Goal: Transaction & Acquisition: Book appointment/travel/reservation

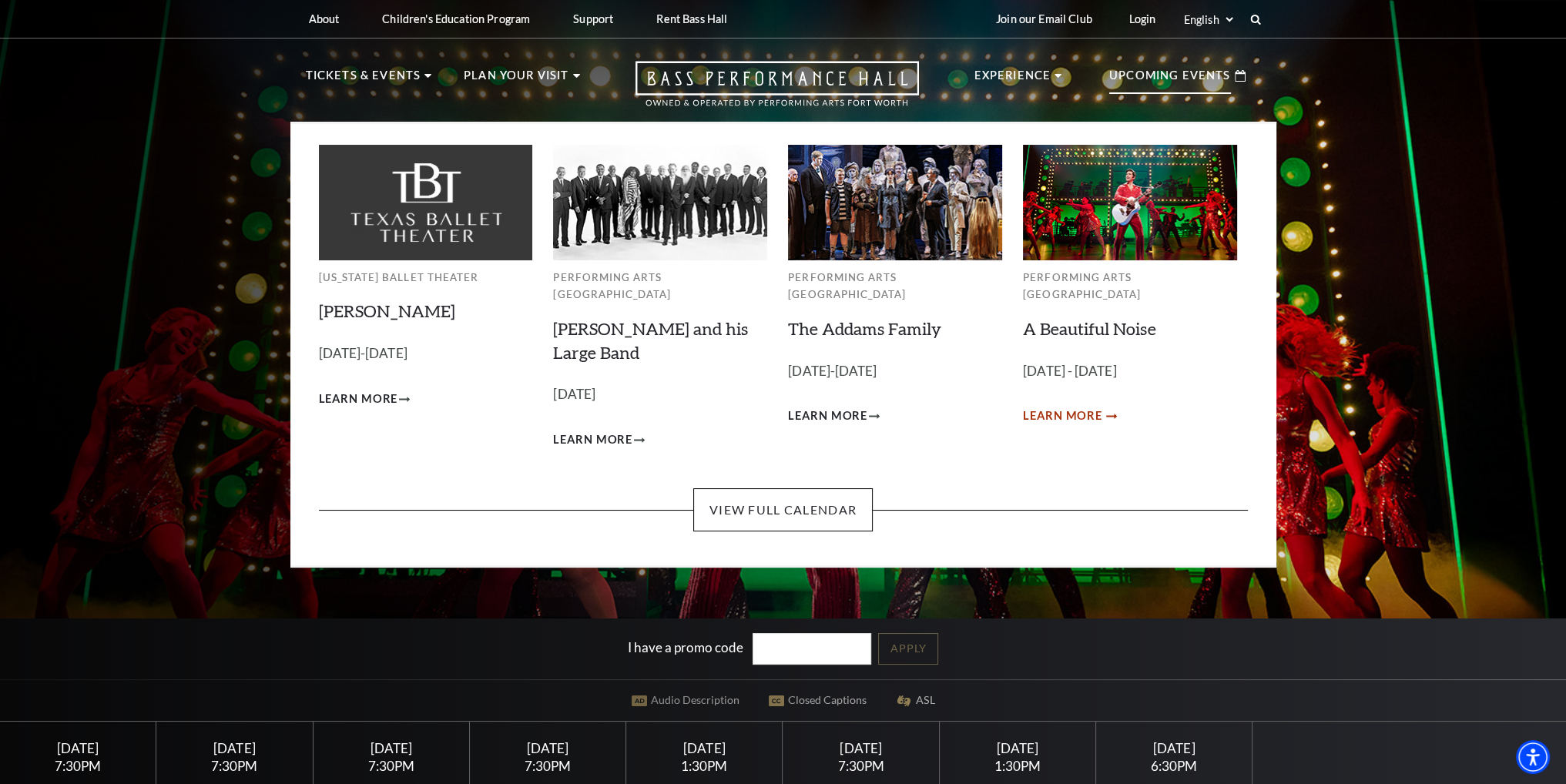
click at [1072, 406] on span "Learn More" at bounding box center [1062, 416] width 80 height 19
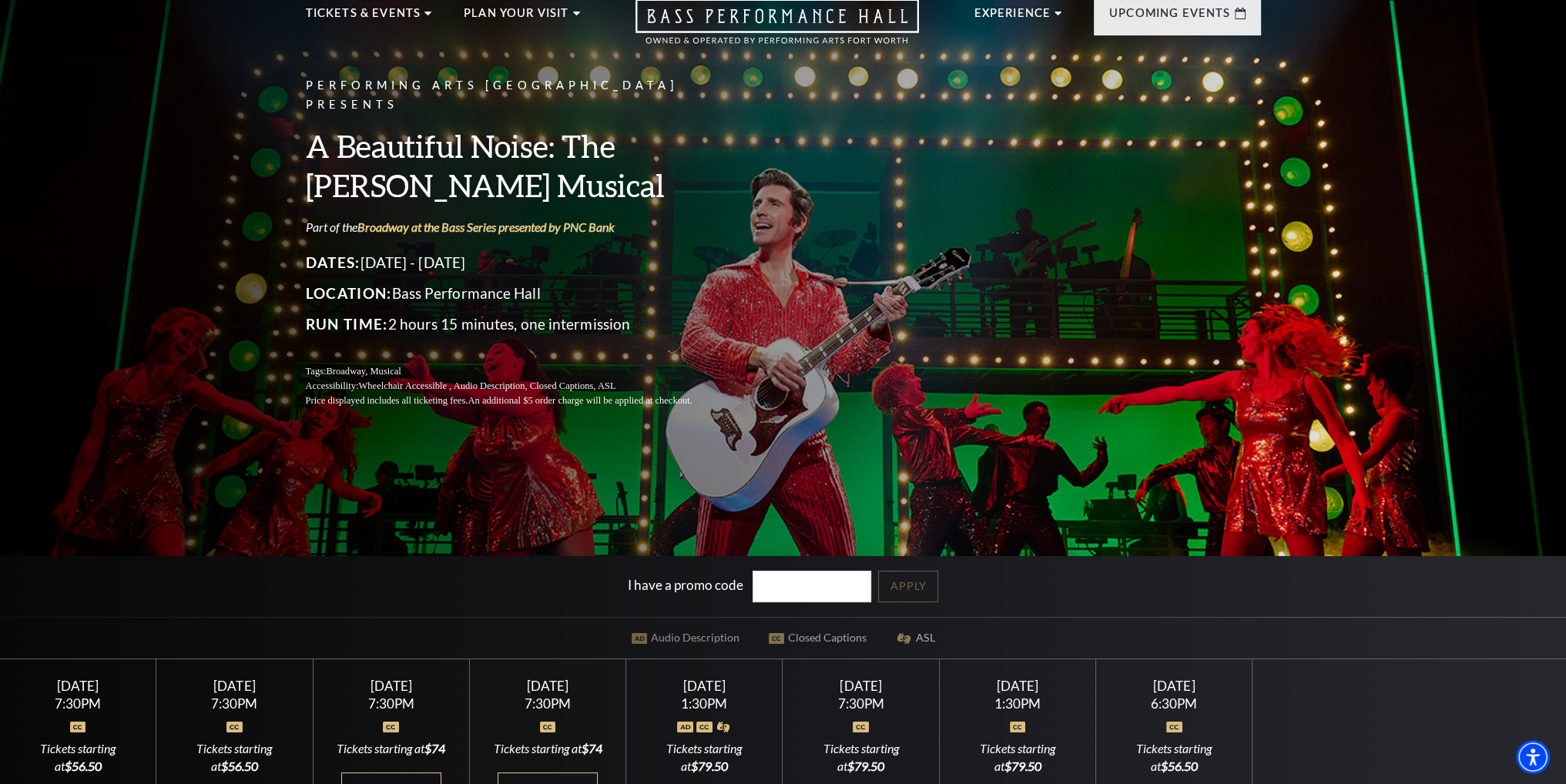
scroll to position [230, 0]
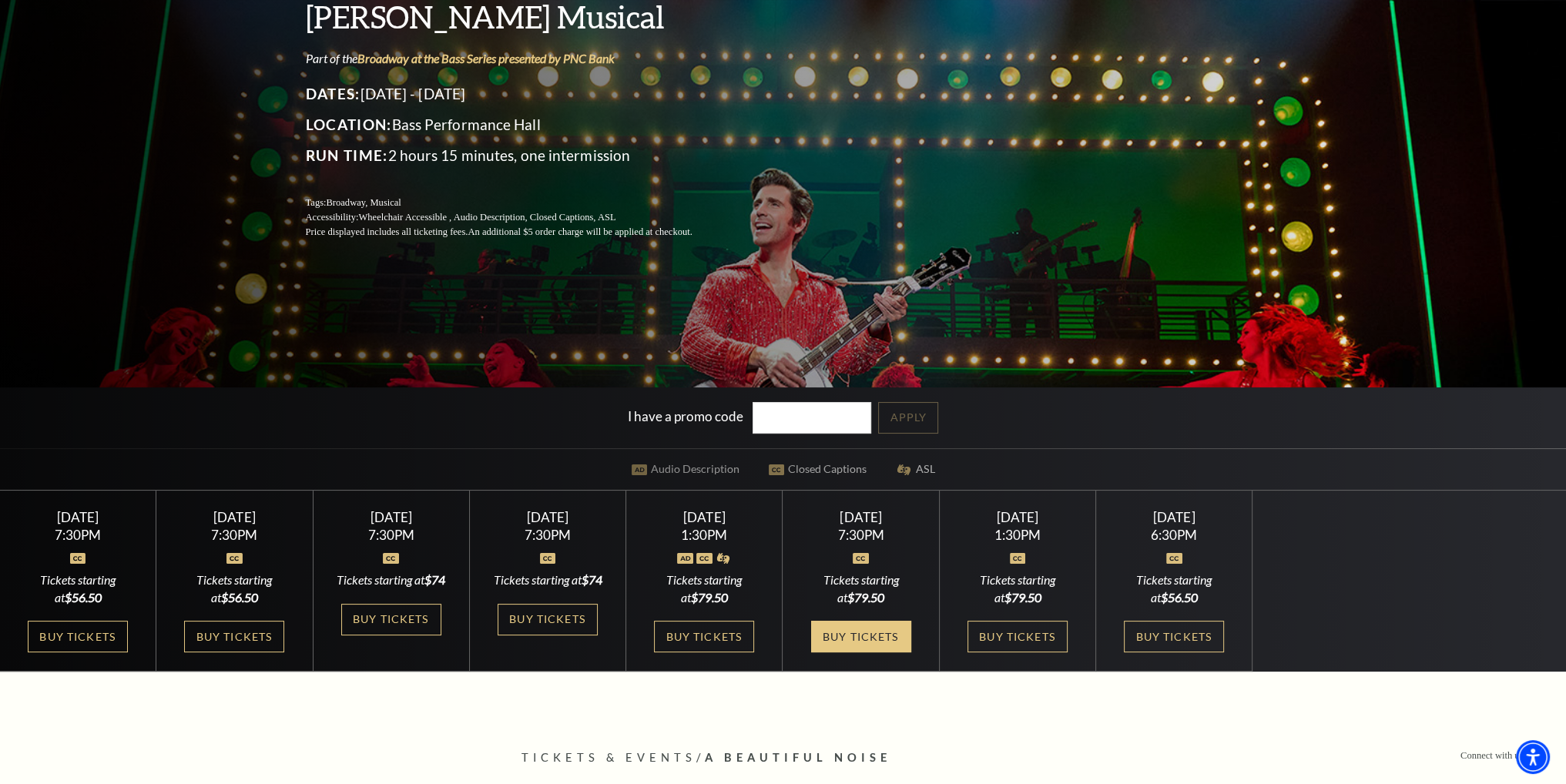
click at [865, 641] on link "Buy Tickets" at bounding box center [861, 636] width 100 height 31
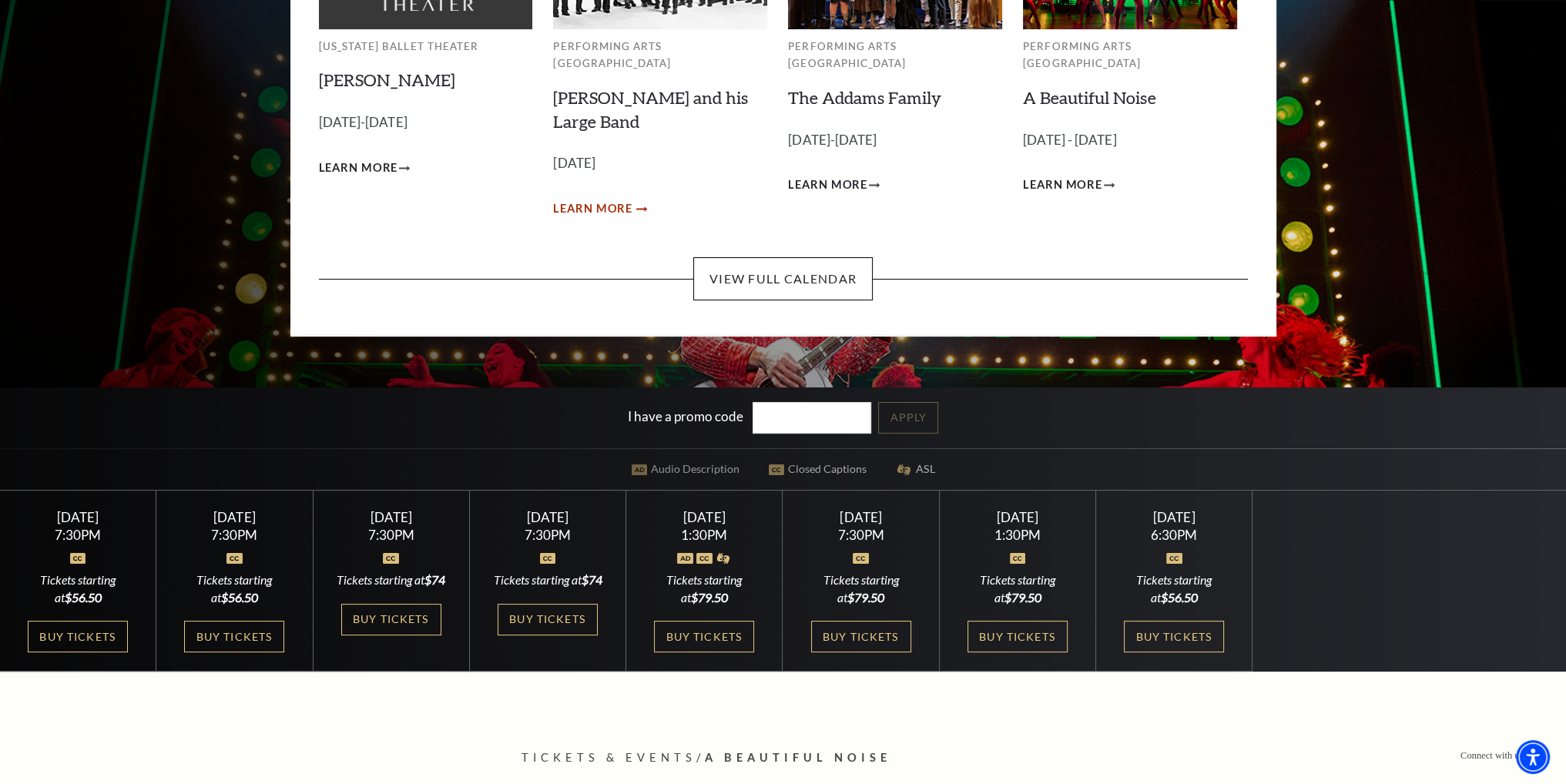
click at [585, 218] on span "Learn More" at bounding box center [593, 208] width 80 height 19
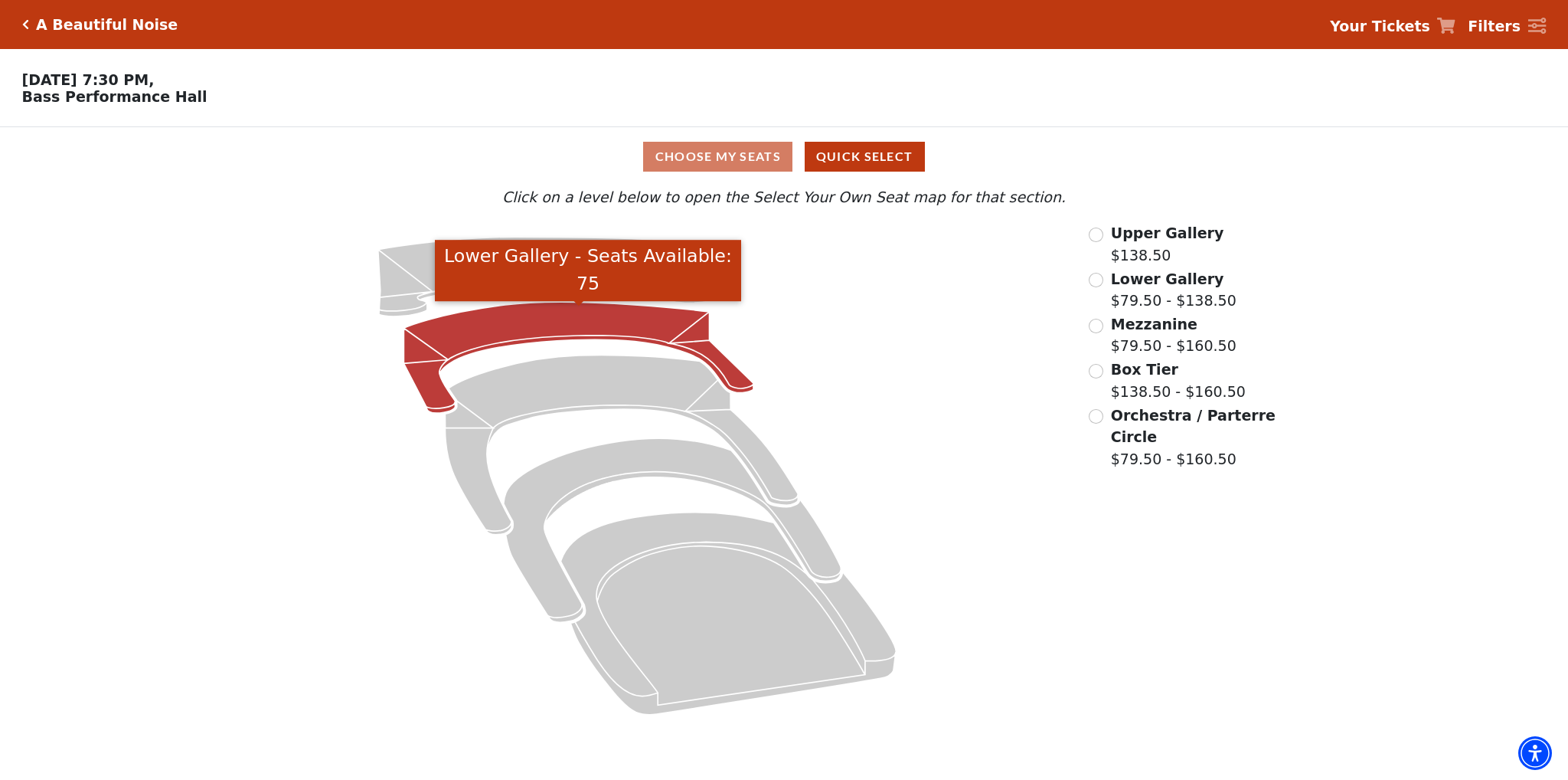
click at [471, 332] on icon "Lower Gallery - Seats Available: 75" at bounding box center [579, 357] width 350 height 111
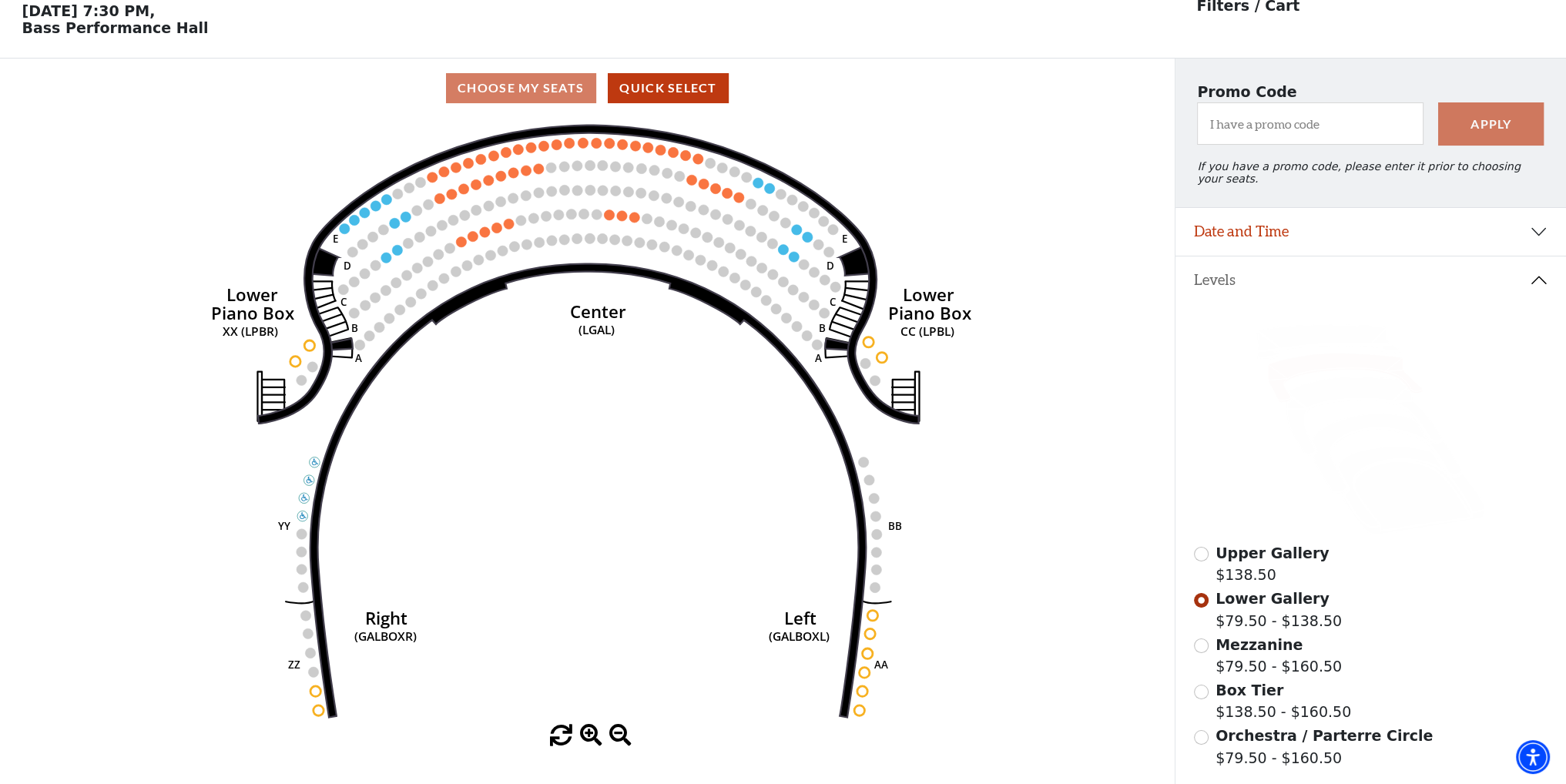
scroll to position [71, 0]
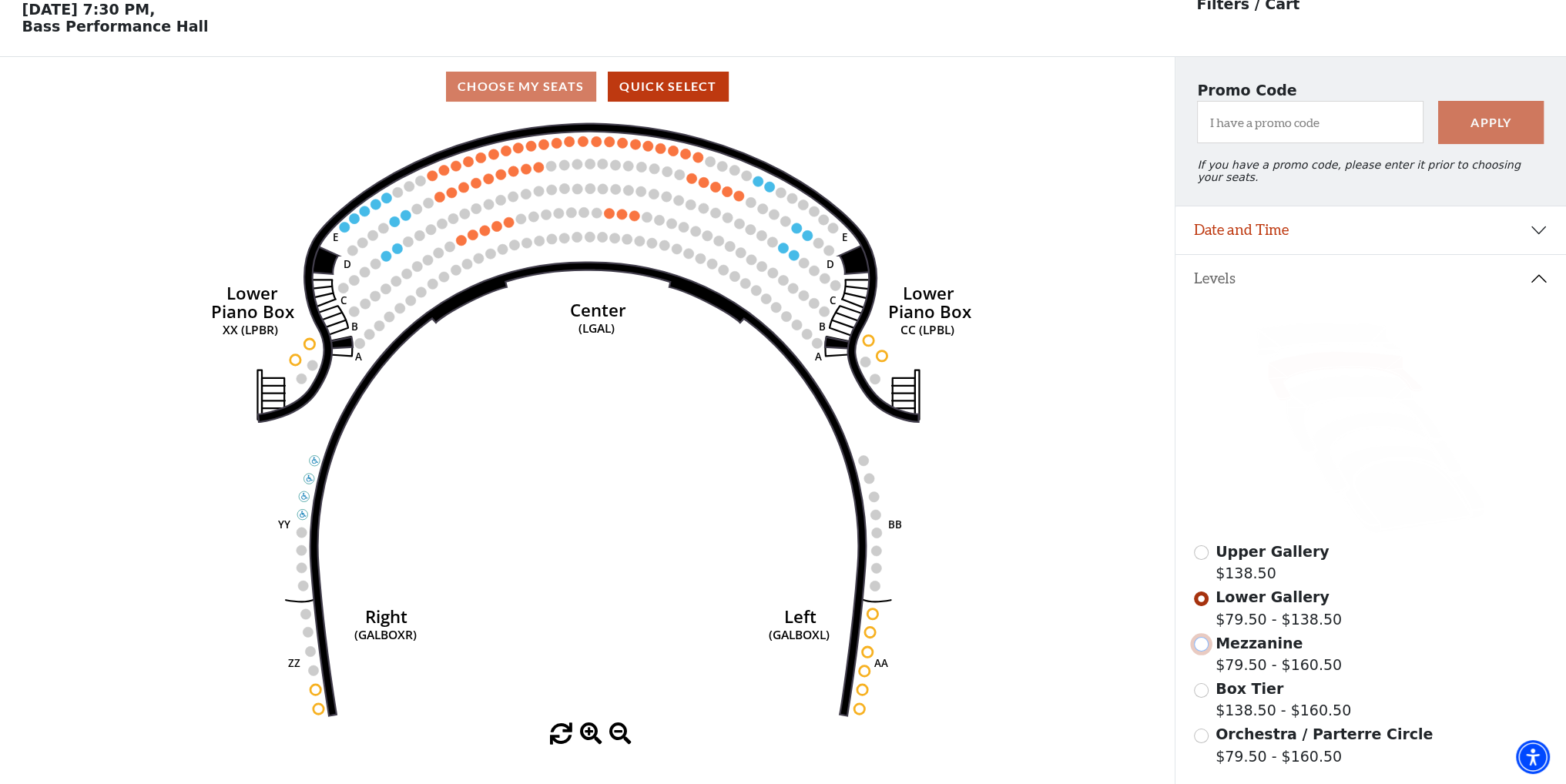
click at [1202, 641] on input "Mezzanine$79.50 - $160.50\a" at bounding box center [1201, 644] width 15 height 15
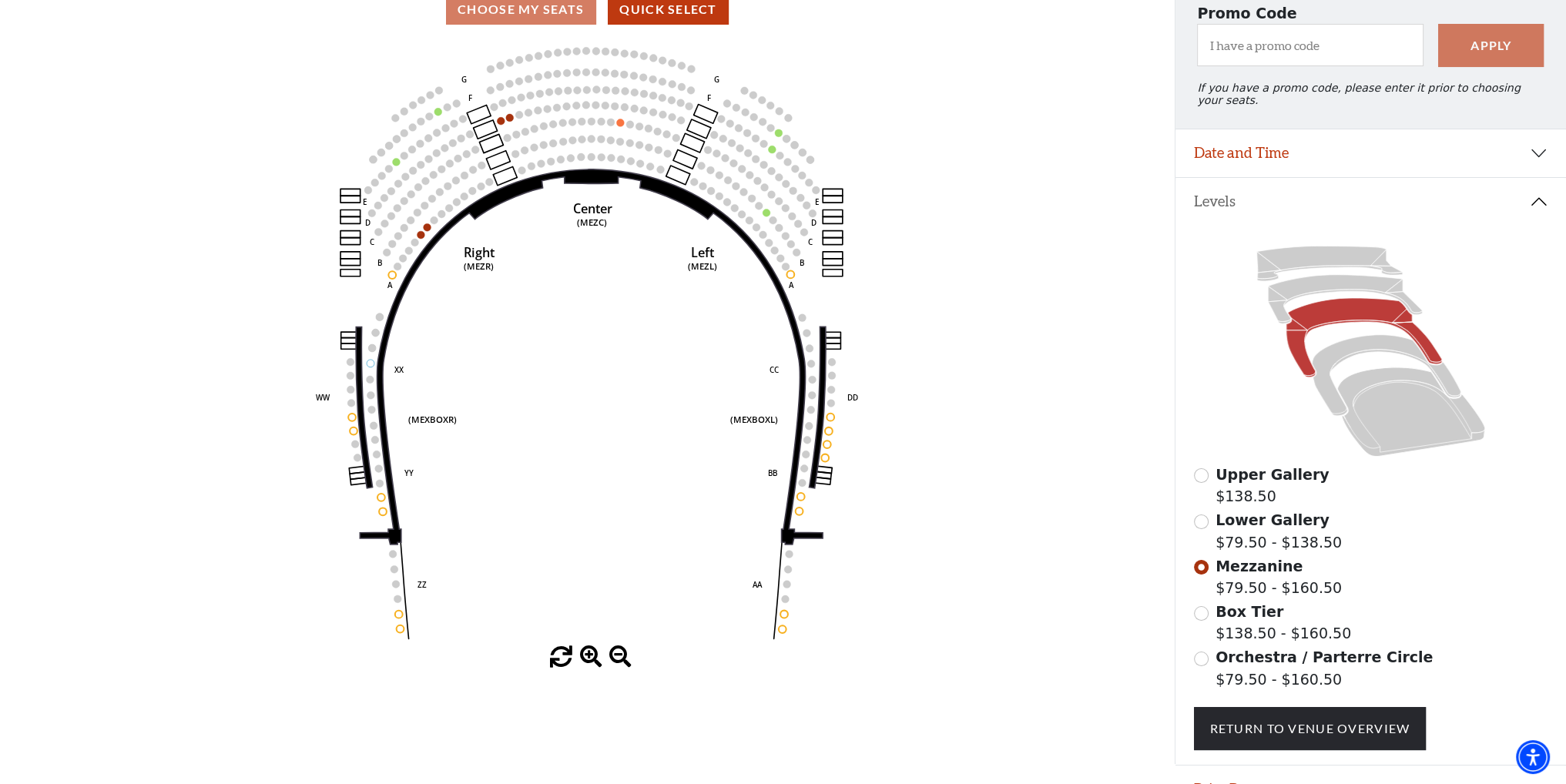
scroll to position [148, 0]
click at [1202, 653] on input "Orchestra / Parterre Circle$79.50 - $160.50\a" at bounding box center [1201, 659] width 15 height 15
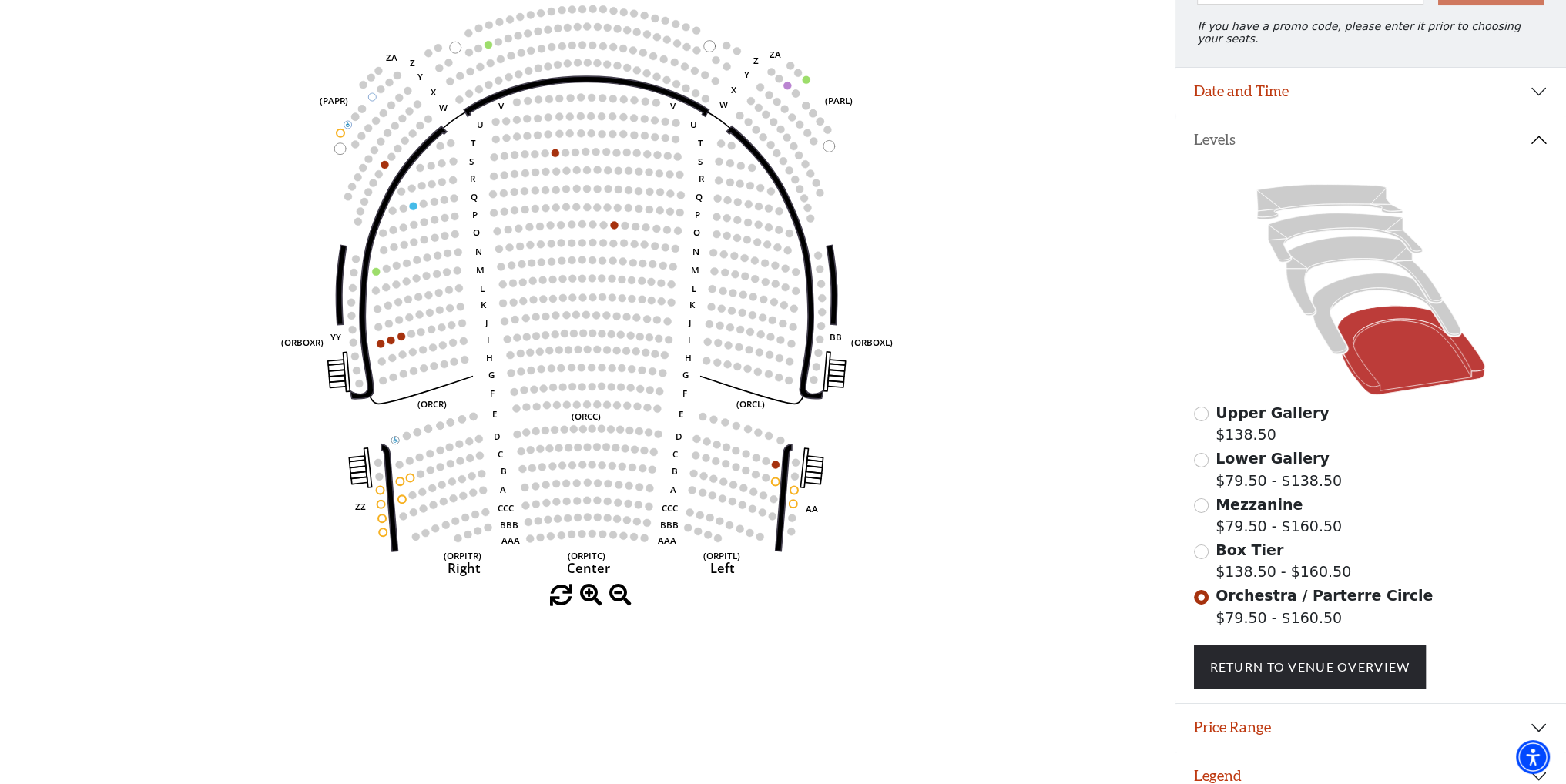
scroll to position [218, 0]
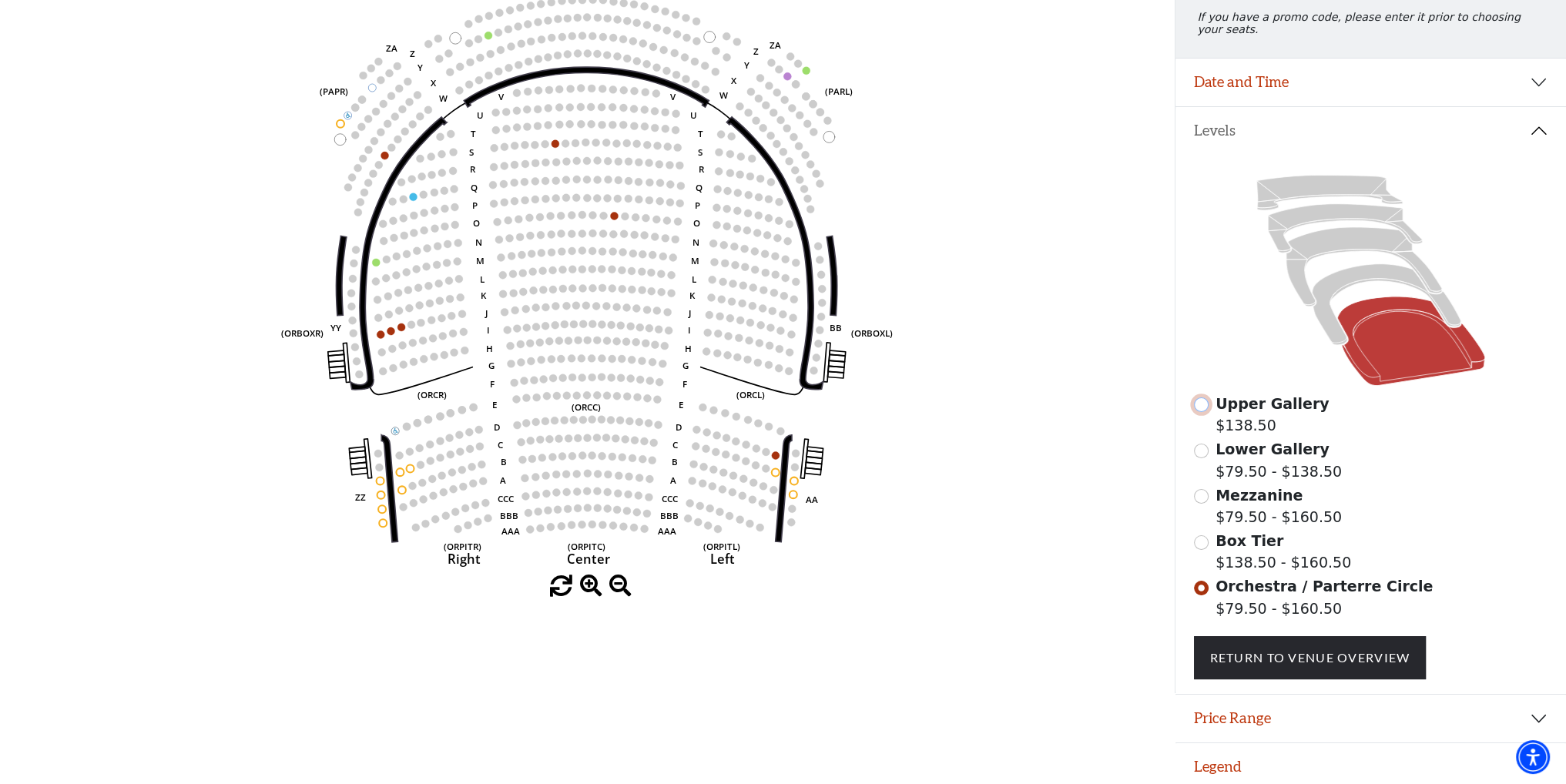
click at [1198, 400] on input "Upper Gallery$138.50\a" at bounding box center [1201, 404] width 15 height 15
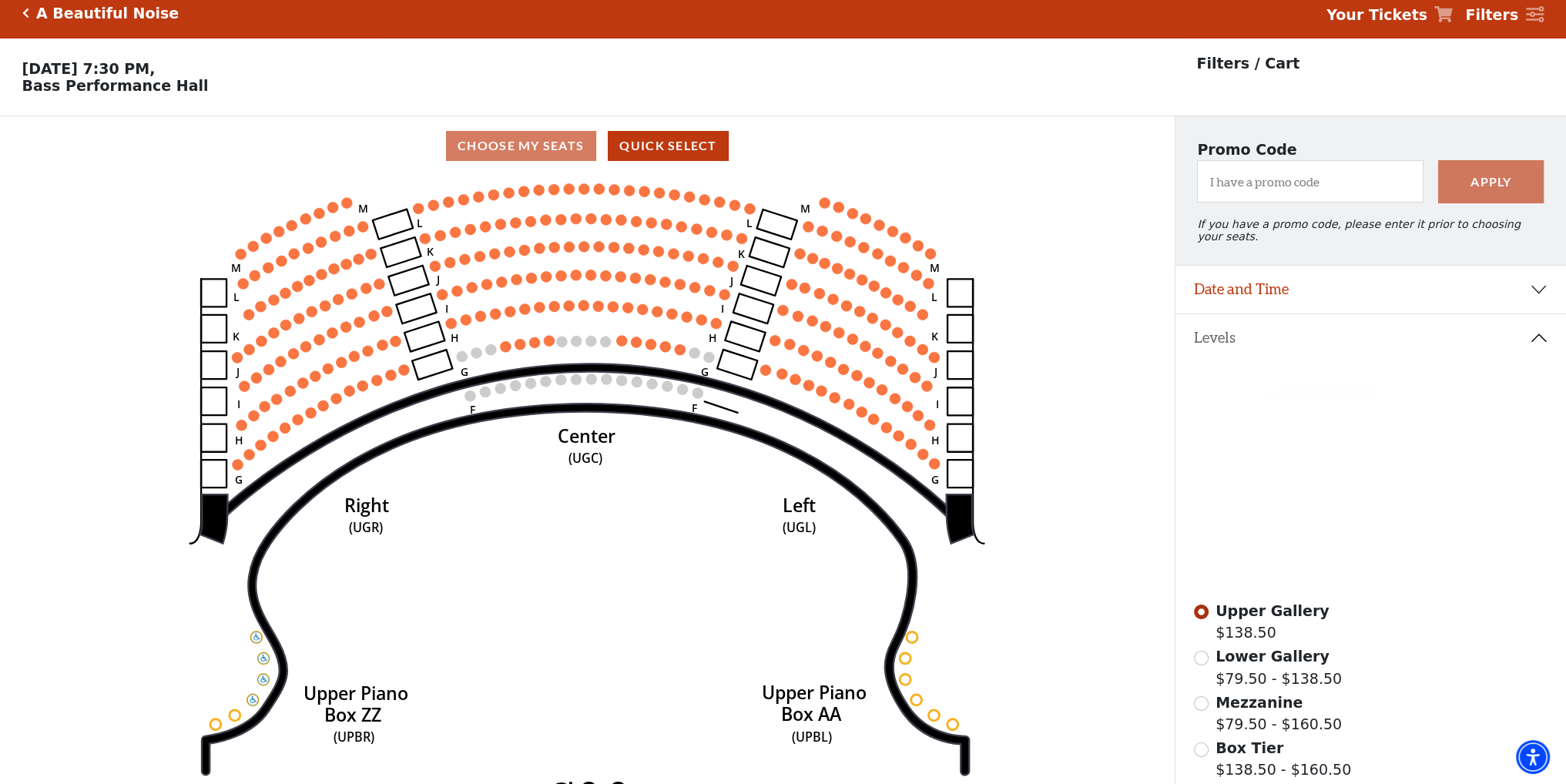
scroll to position [71, 0]
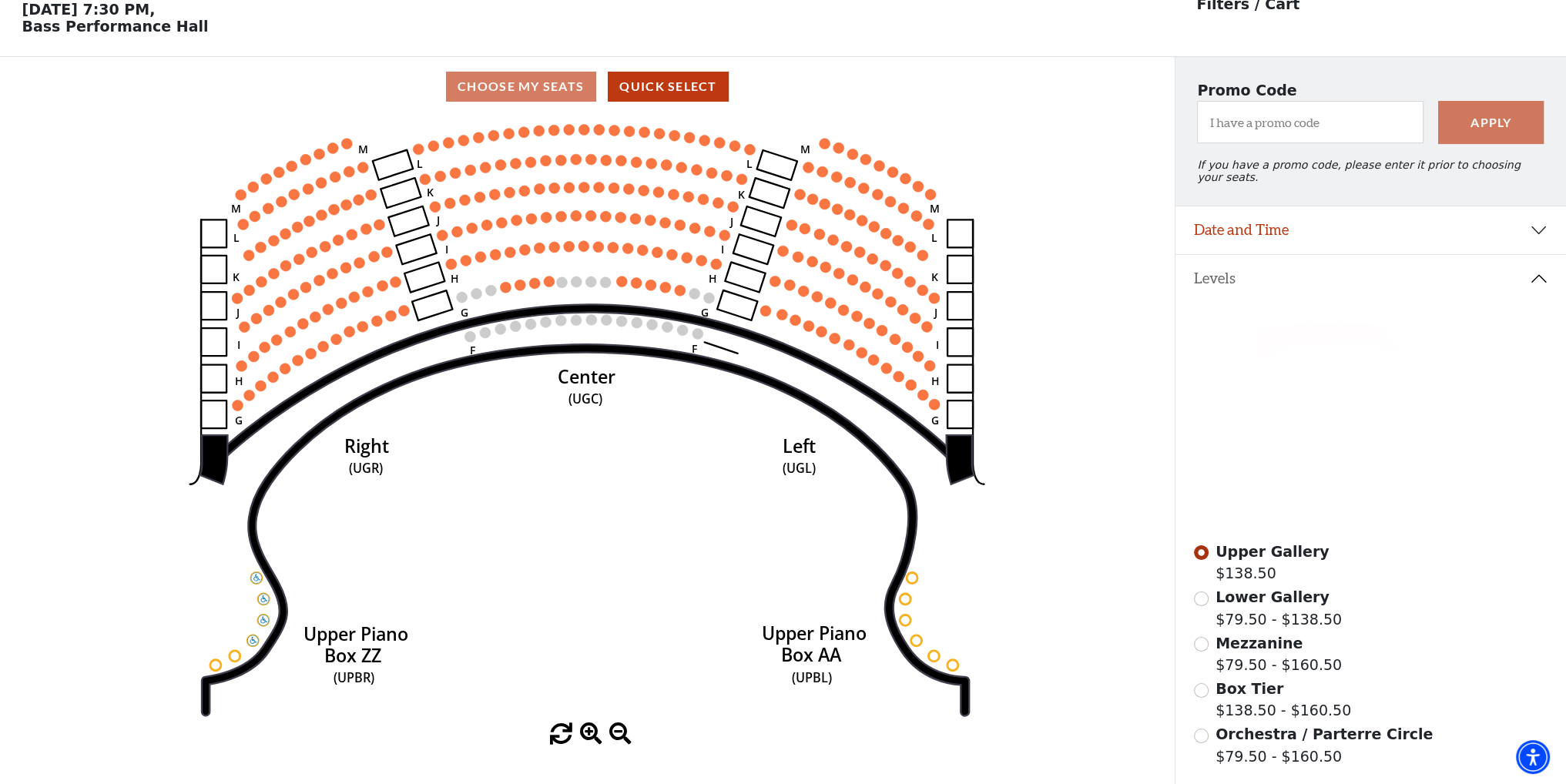
click at [1206, 596] on div "Lower Gallery $79.50 - $138.50" at bounding box center [1371, 607] width 355 height 44
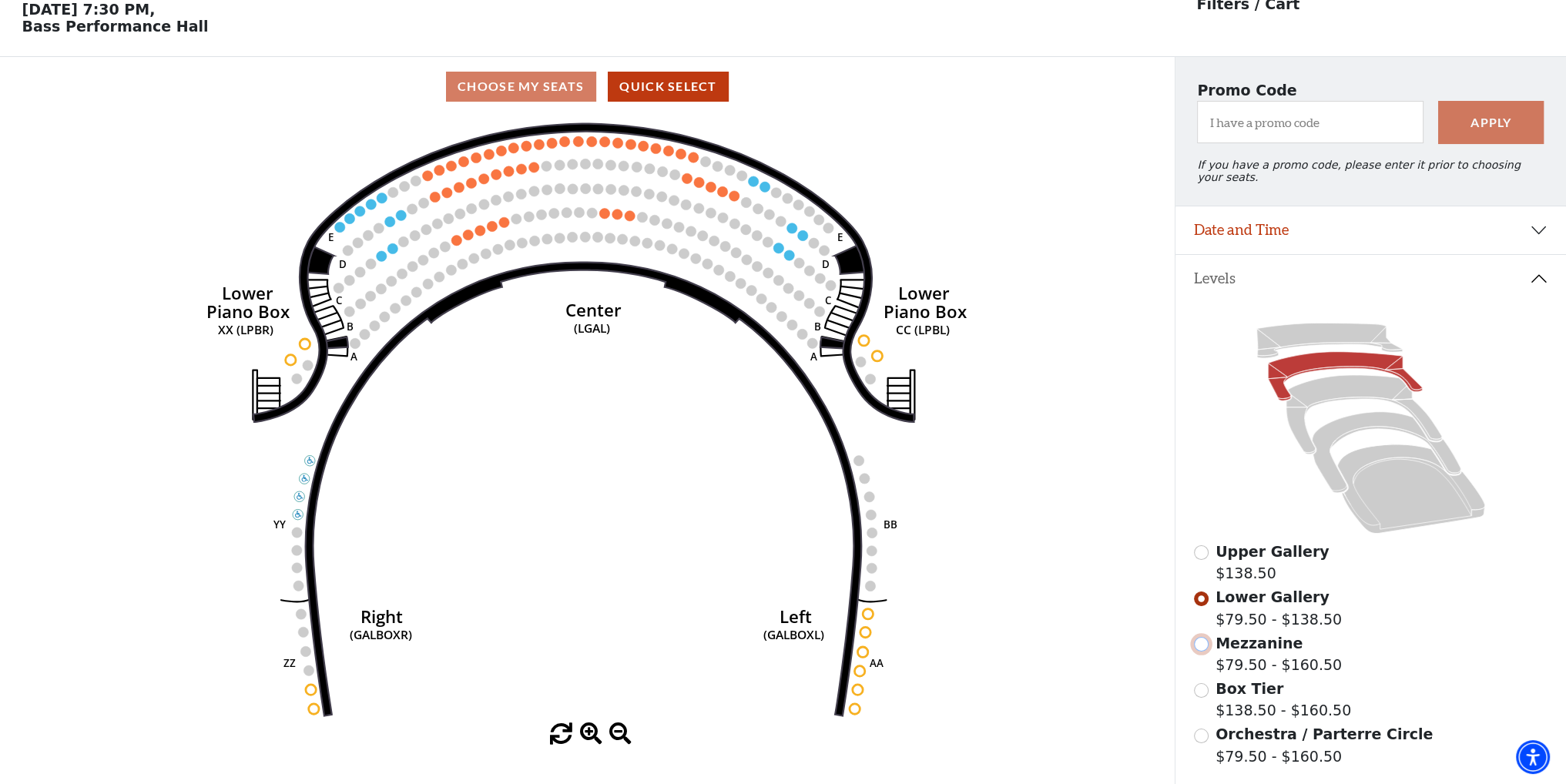
click at [1200, 640] on input "Mezzanine$79.50 - $160.50\a" at bounding box center [1201, 644] width 15 height 15
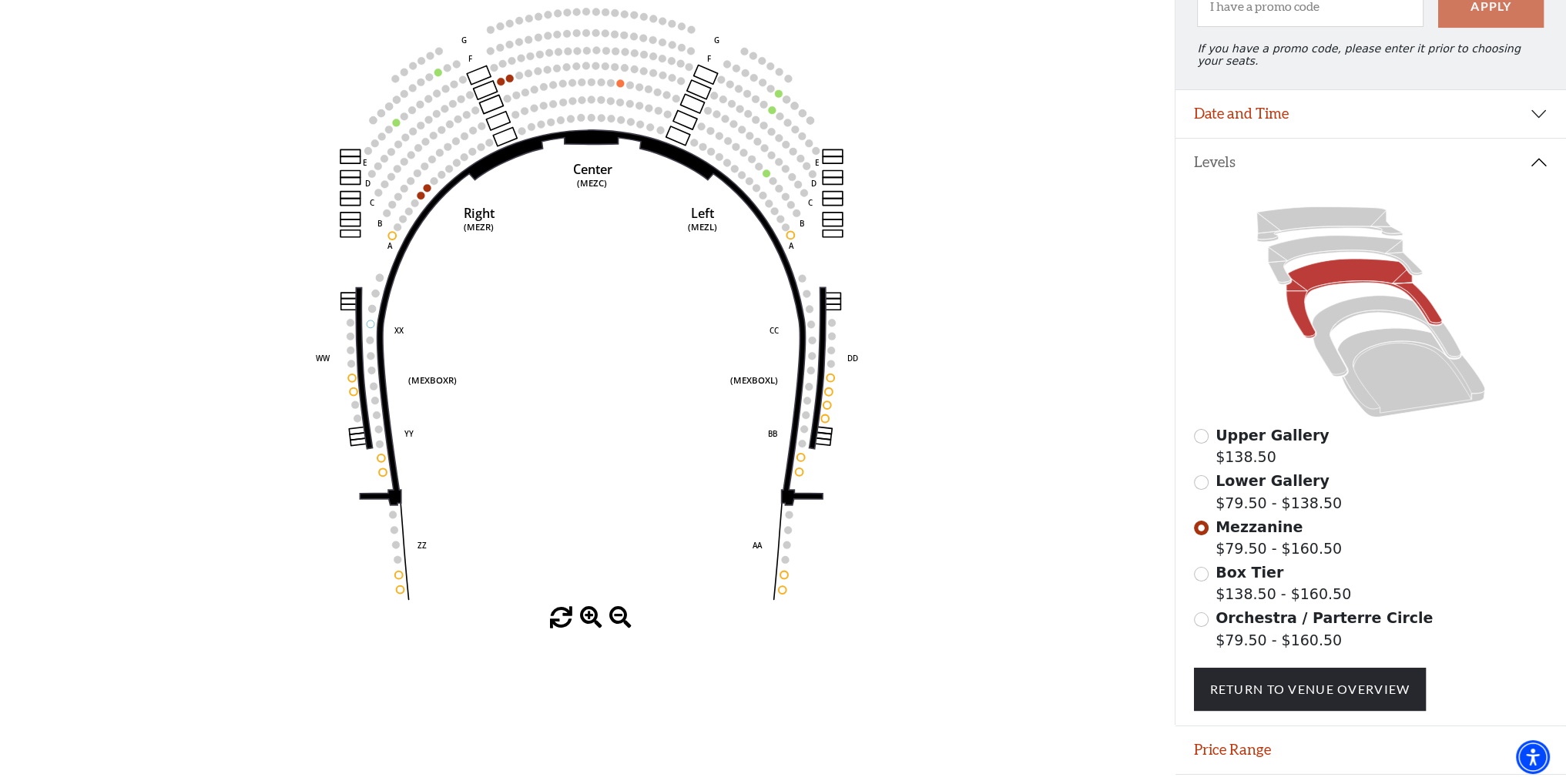
scroll to position [218, 0]
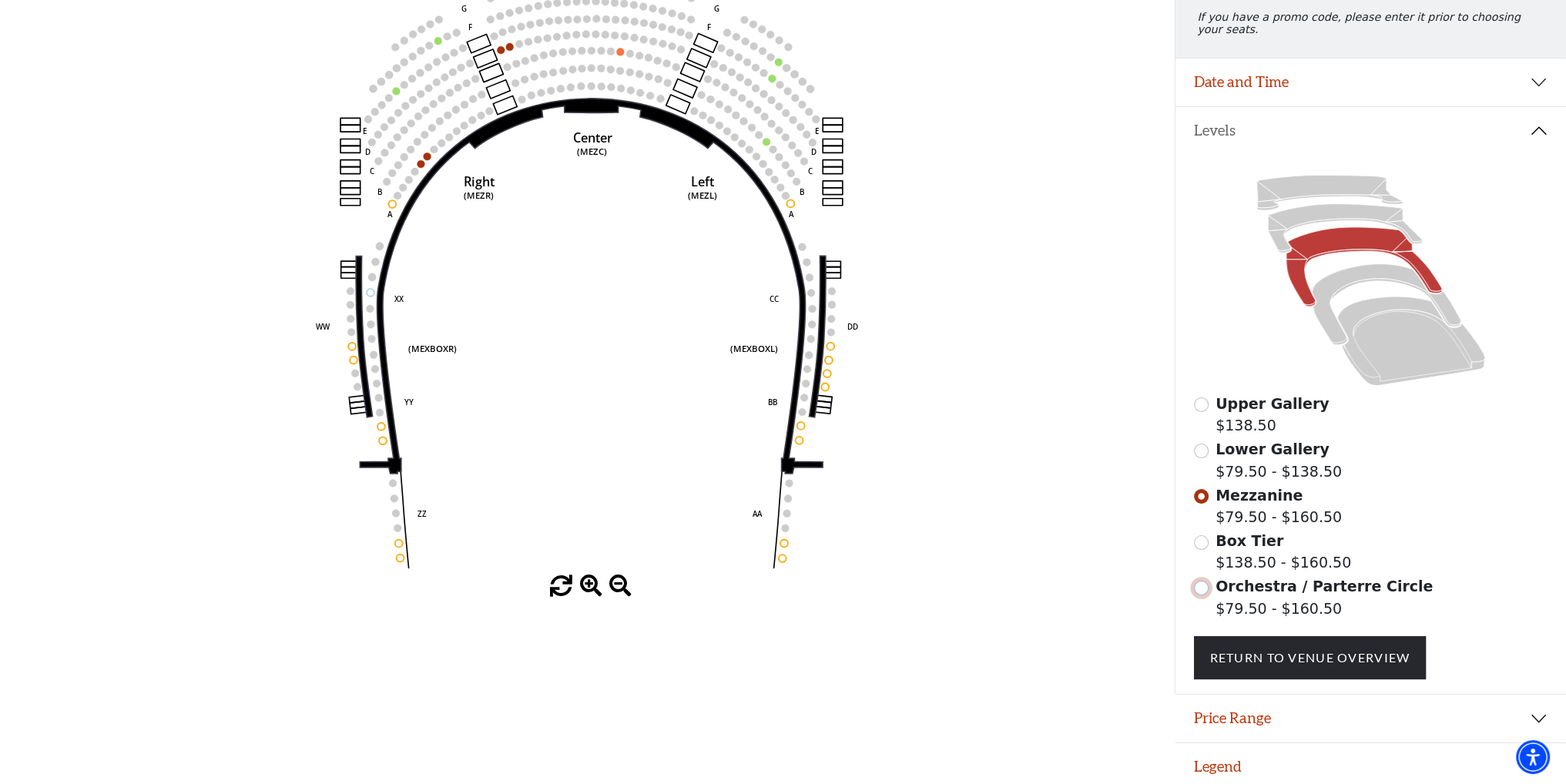
click at [1206, 580] on input "Orchestra / Parterre Circle$79.50 - $160.50\a" at bounding box center [1201, 588] width 15 height 15
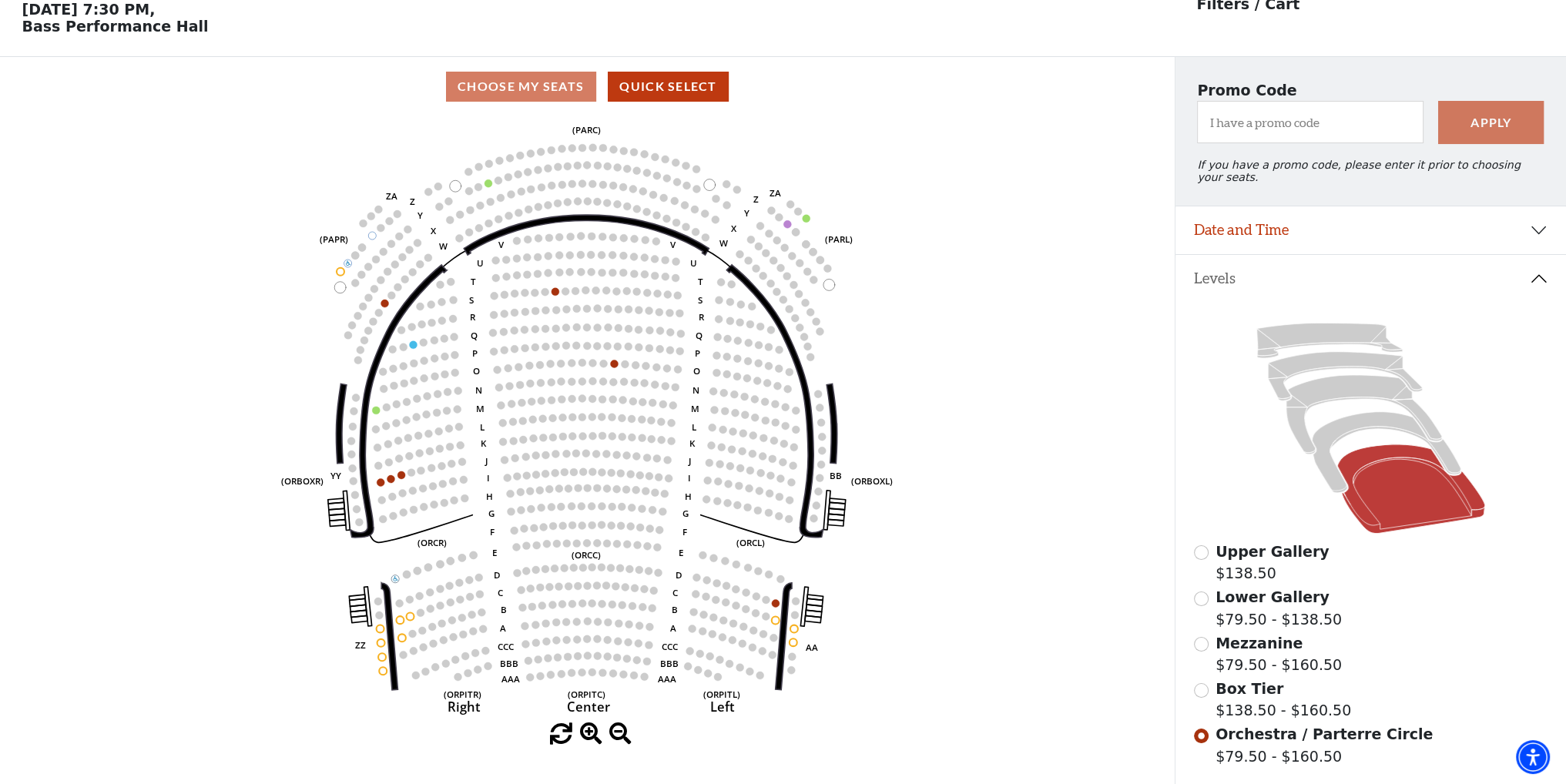
scroll to position [71, 0]
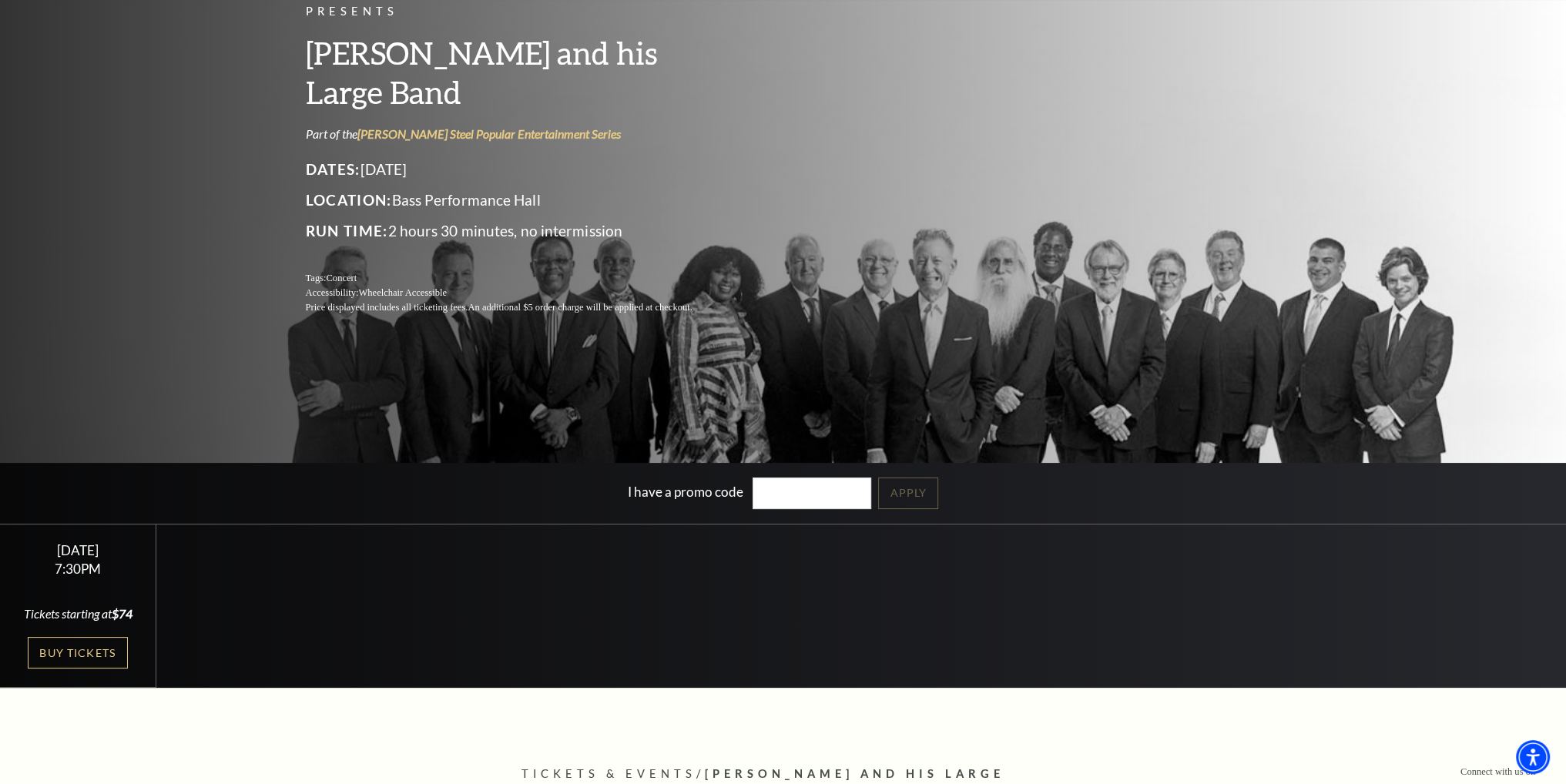
scroll to position [230, 0]
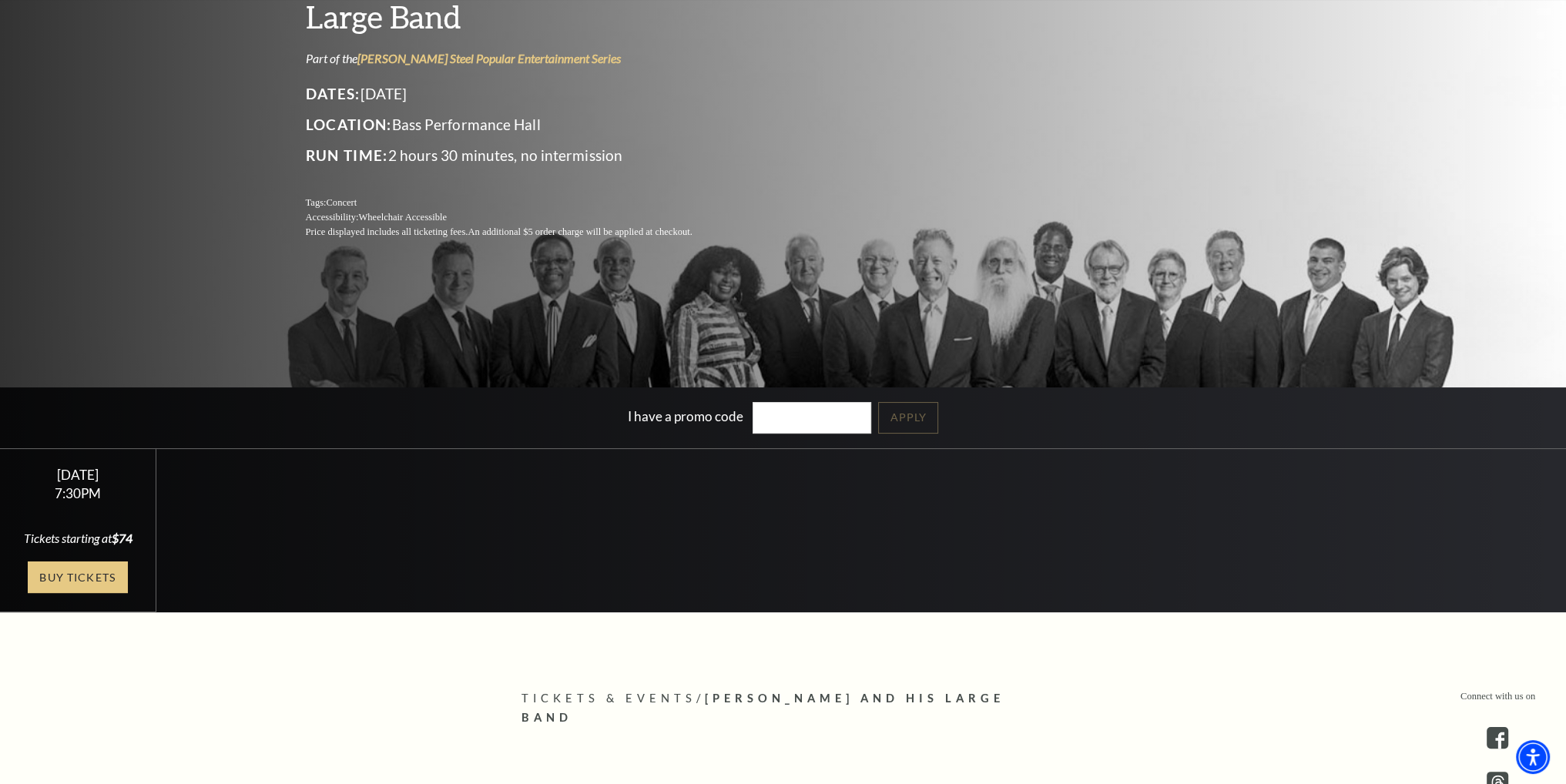
click at [61, 584] on link "Buy Tickets" at bounding box center [78, 577] width 100 height 31
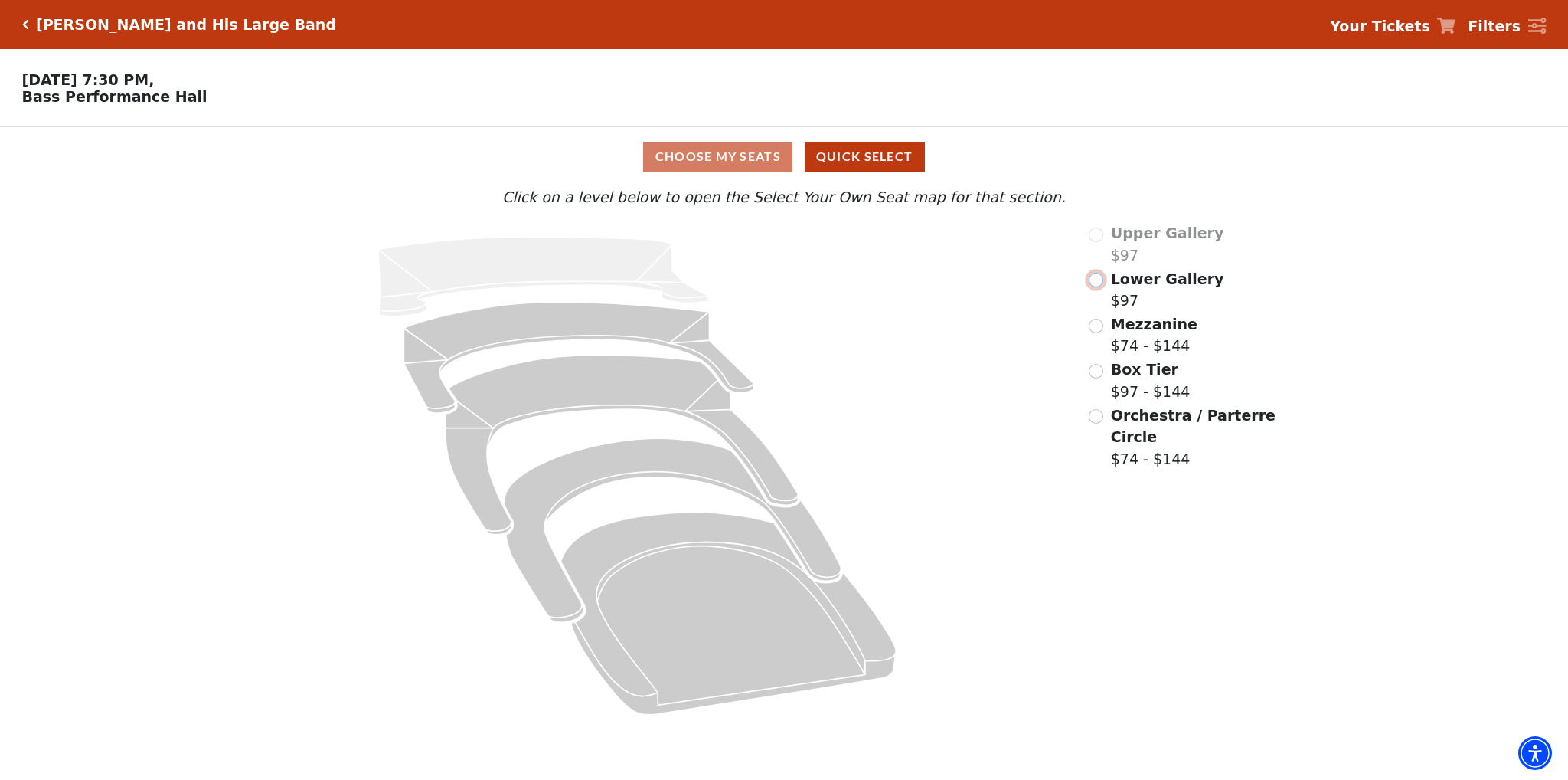
click at [1097, 285] on input "Lower Gallery$97\a" at bounding box center [1096, 280] width 15 height 15
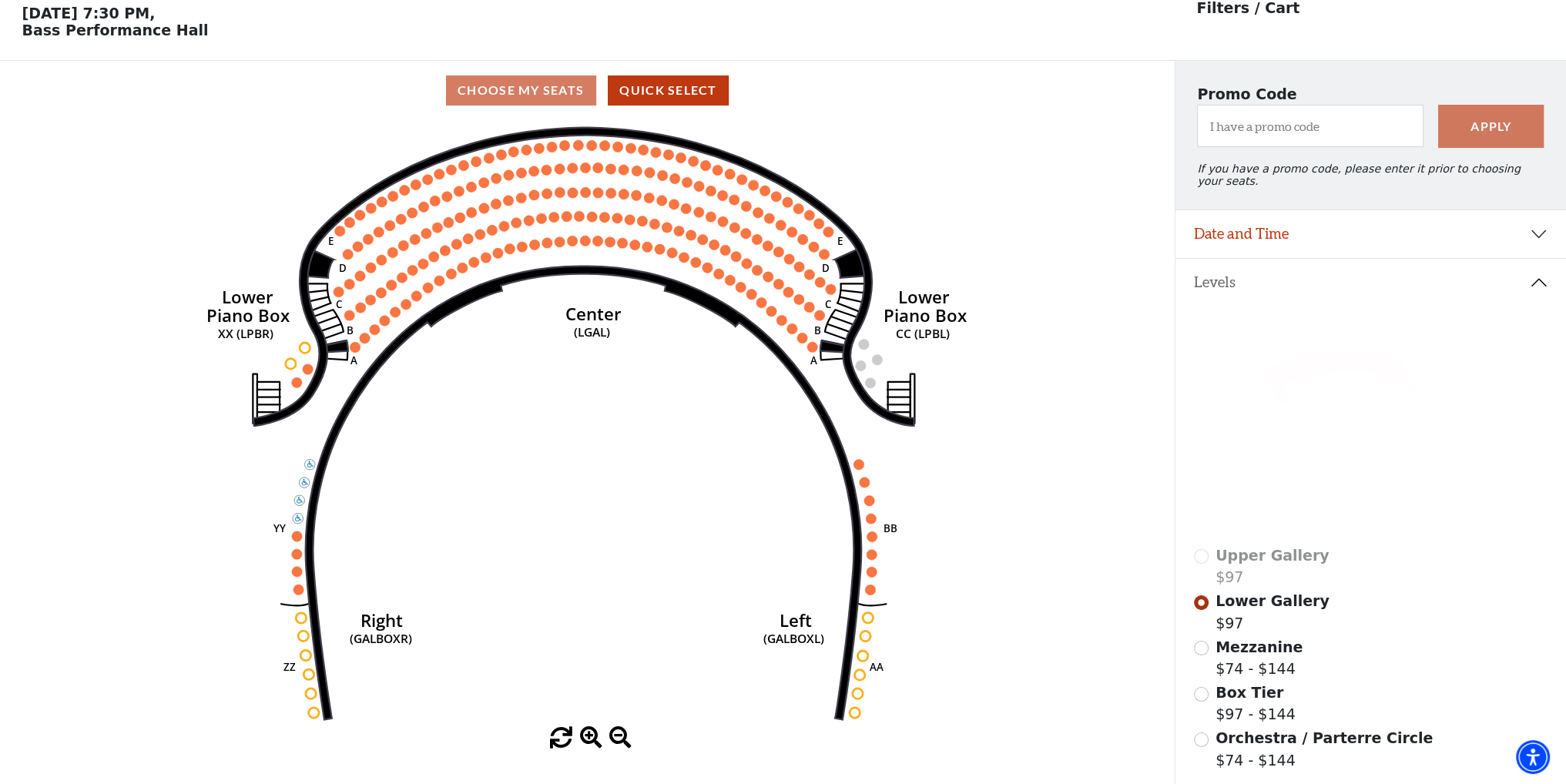
scroll to position [71, 0]
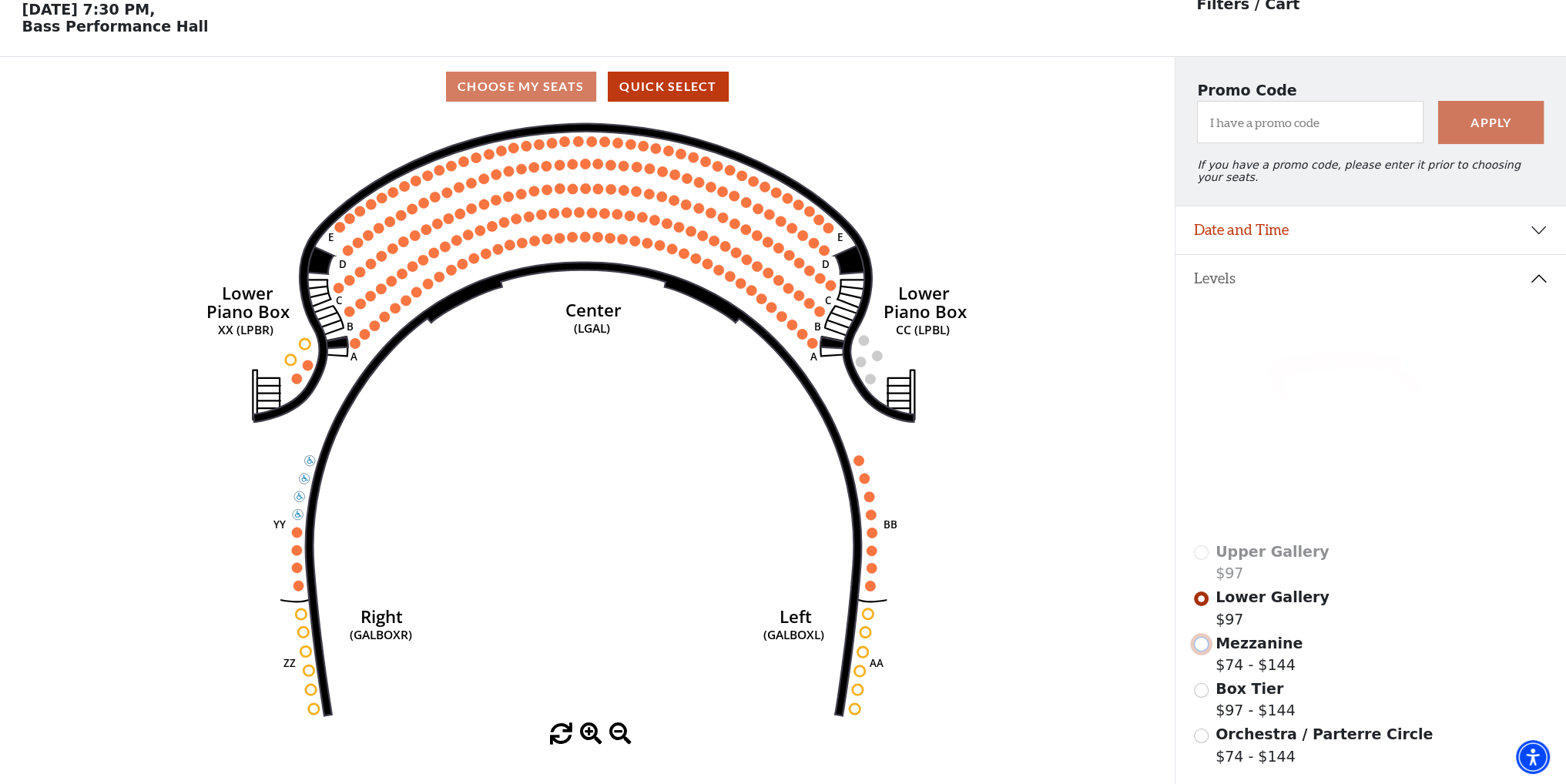
click at [1200, 640] on input "Mezzanine$74 - $144\a" at bounding box center [1201, 644] width 15 height 15
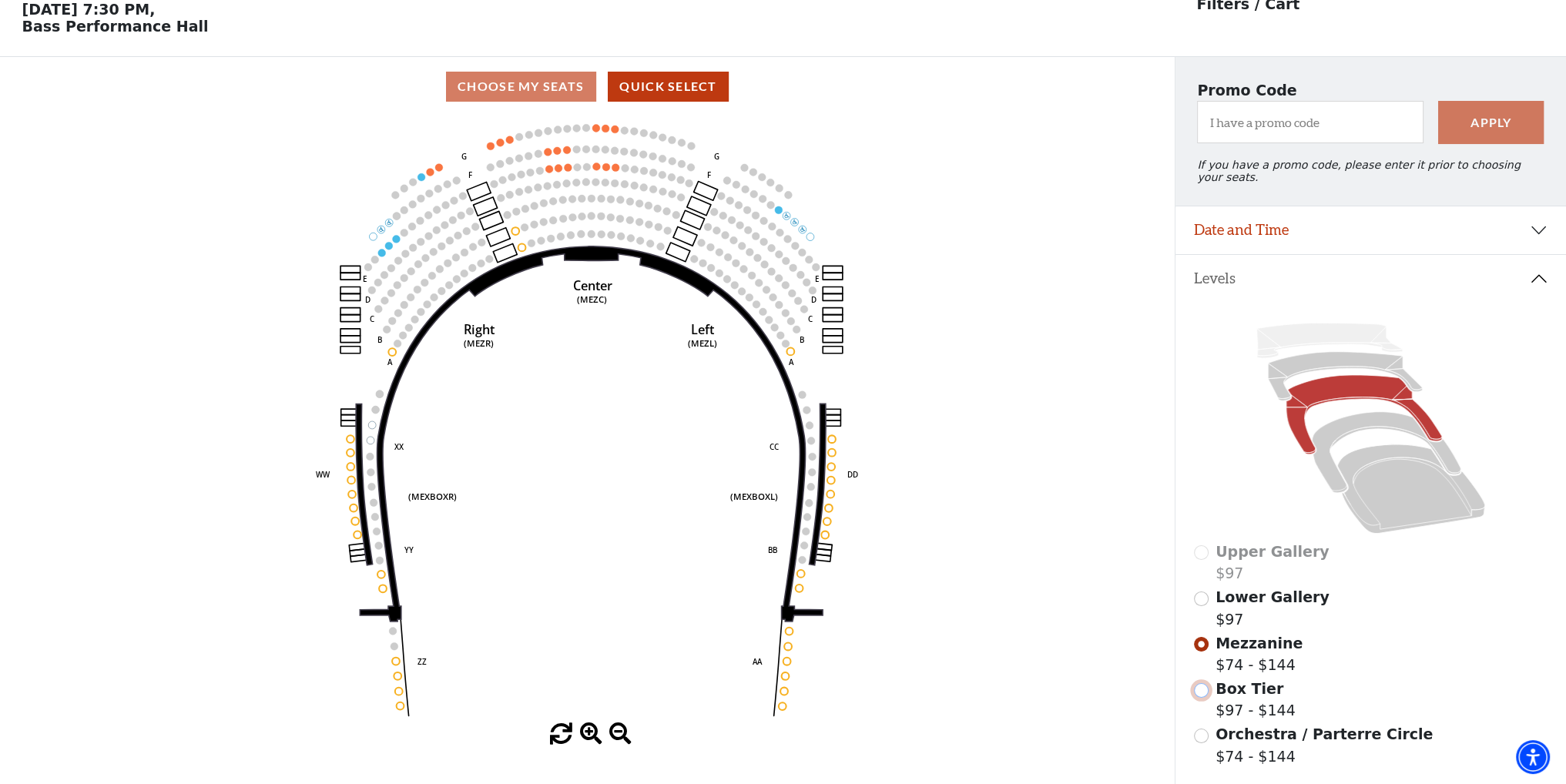
click at [1197, 685] on input "Box Tier$97 - $144\a" at bounding box center [1201, 691] width 15 height 15
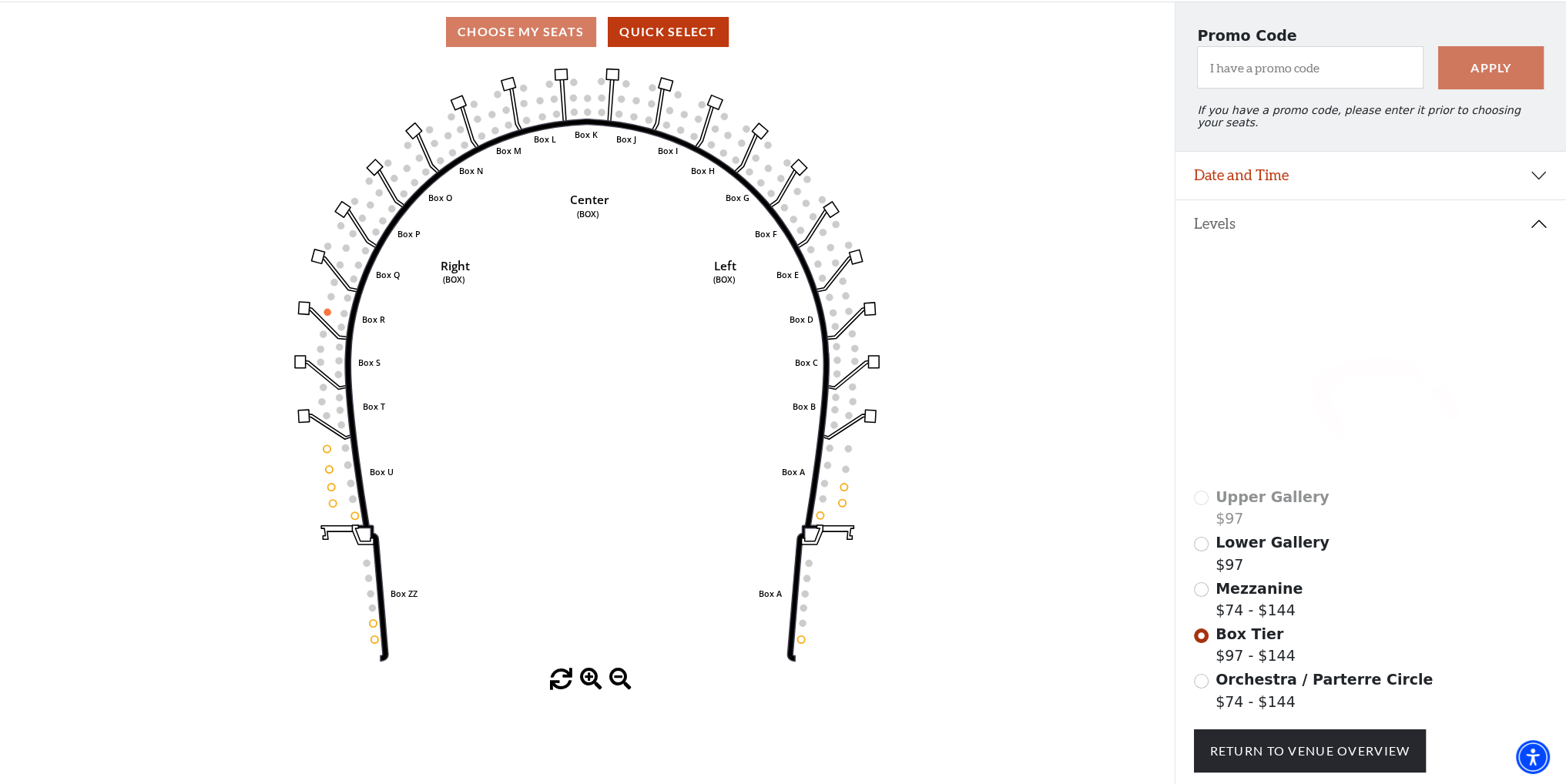
scroll to position [148, 0]
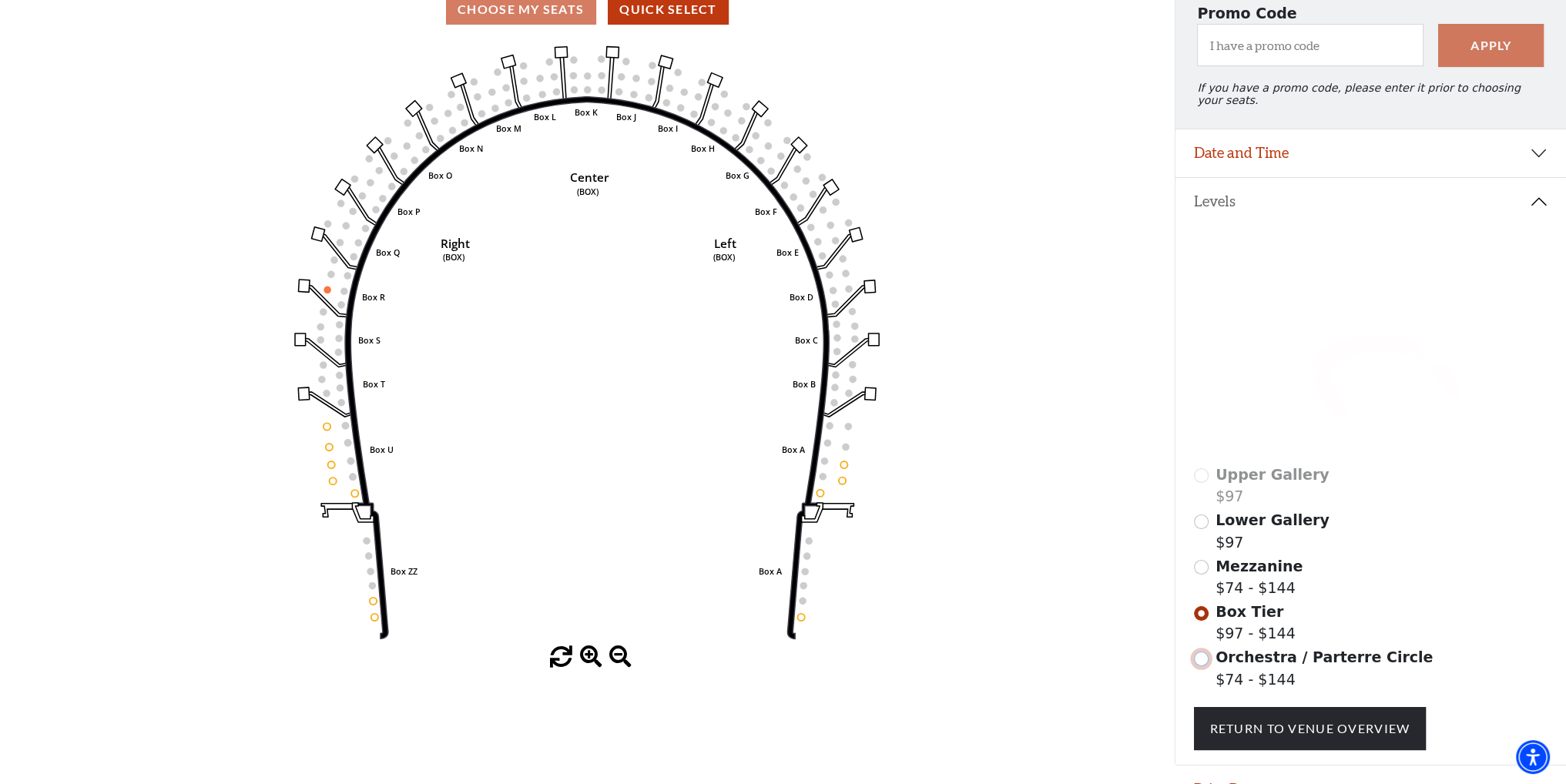
click at [1203, 654] on input "Orchestra / Parterre Circle$74 - $144\a" at bounding box center [1201, 659] width 15 height 15
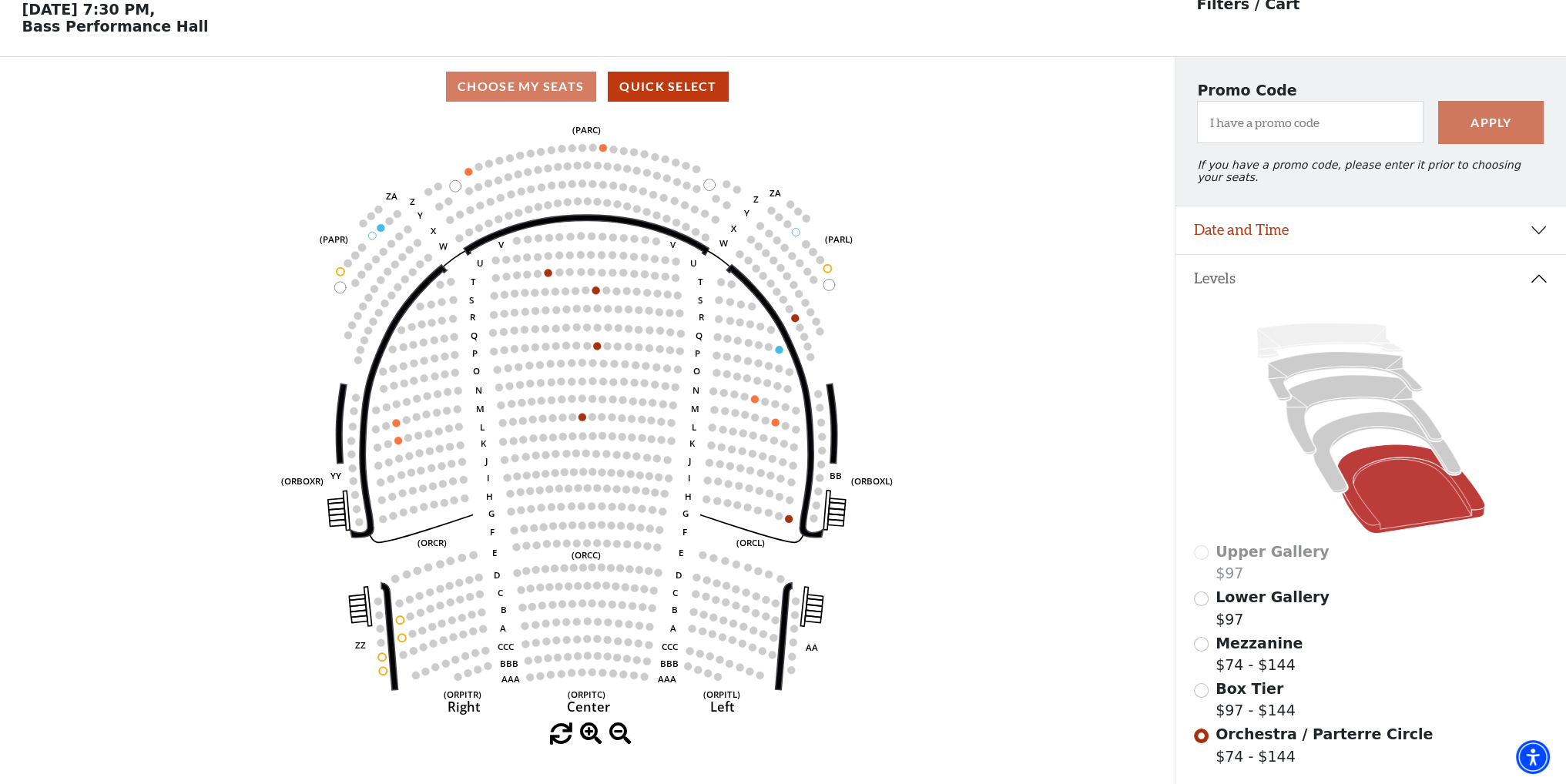
scroll to position [71, 0]
click at [1194, 602] on div "Lower Gallery $97" at bounding box center [1371, 607] width 355 height 44
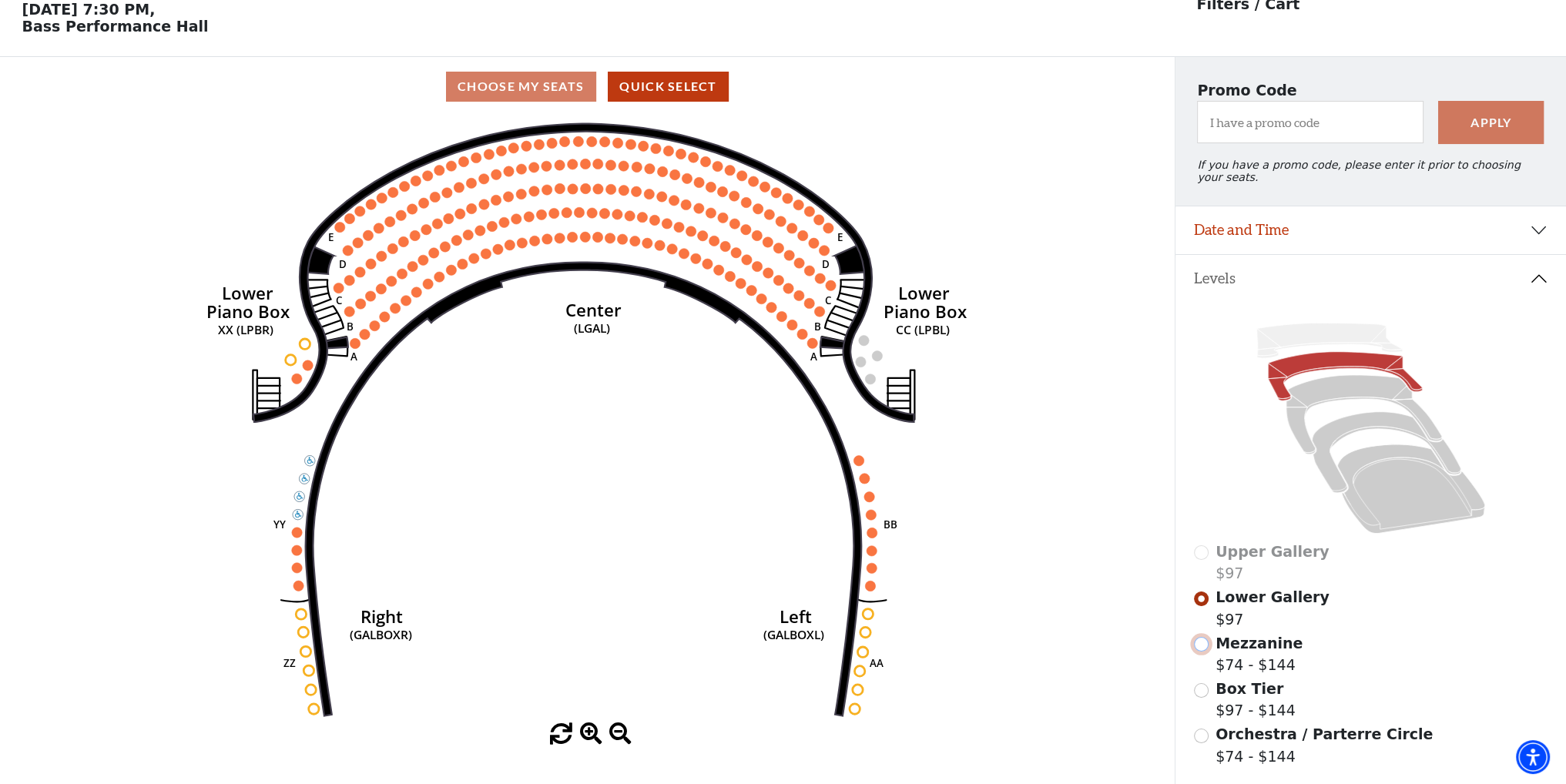
click at [1199, 637] on input "Mezzanine$74 - $144\a" at bounding box center [1201, 644] width 15 height 15
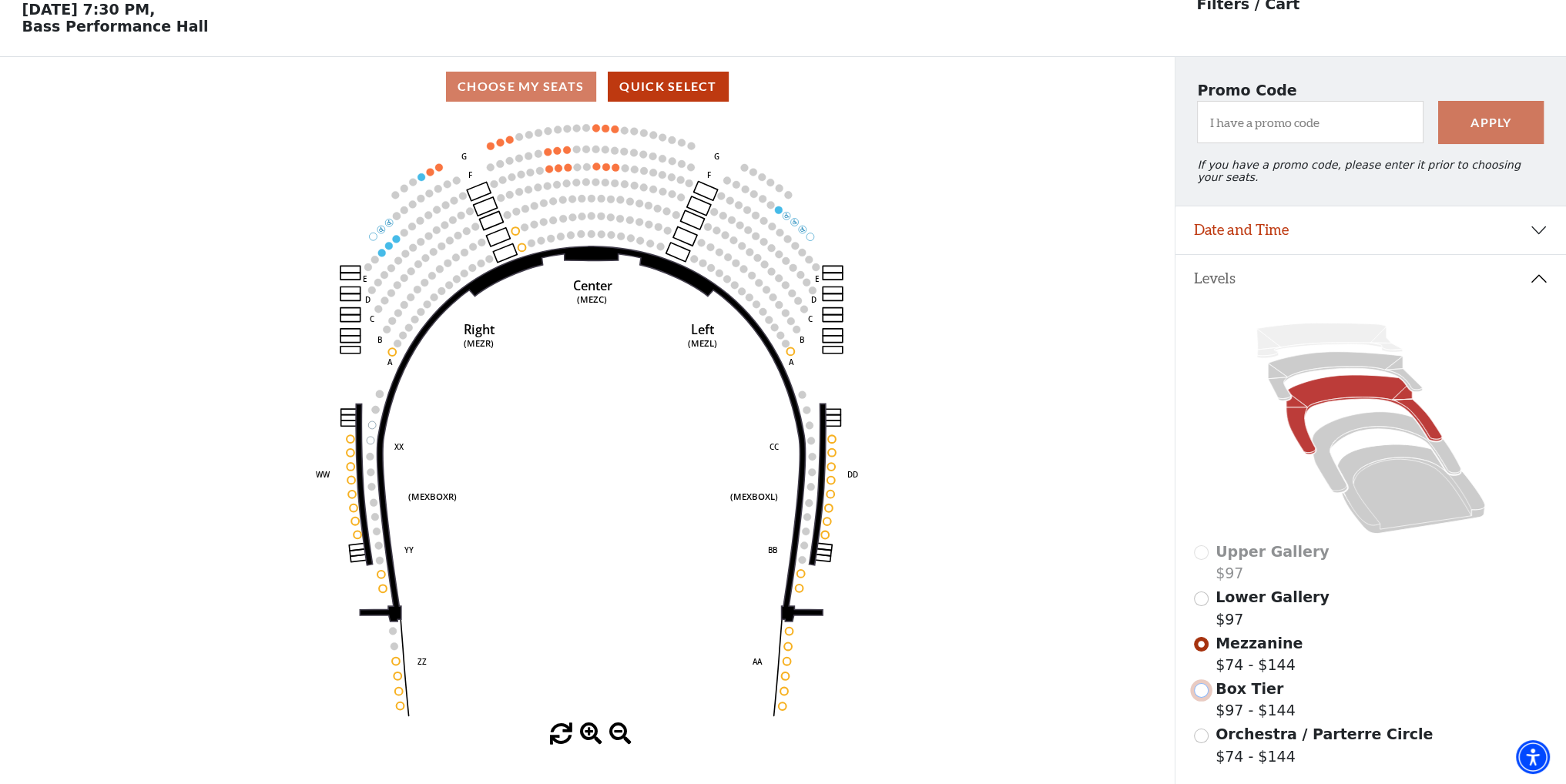
click at [1200, 683] on input "Box Tier$97 - $144\a" at bounding box center [1201, 691] width 15 height 15
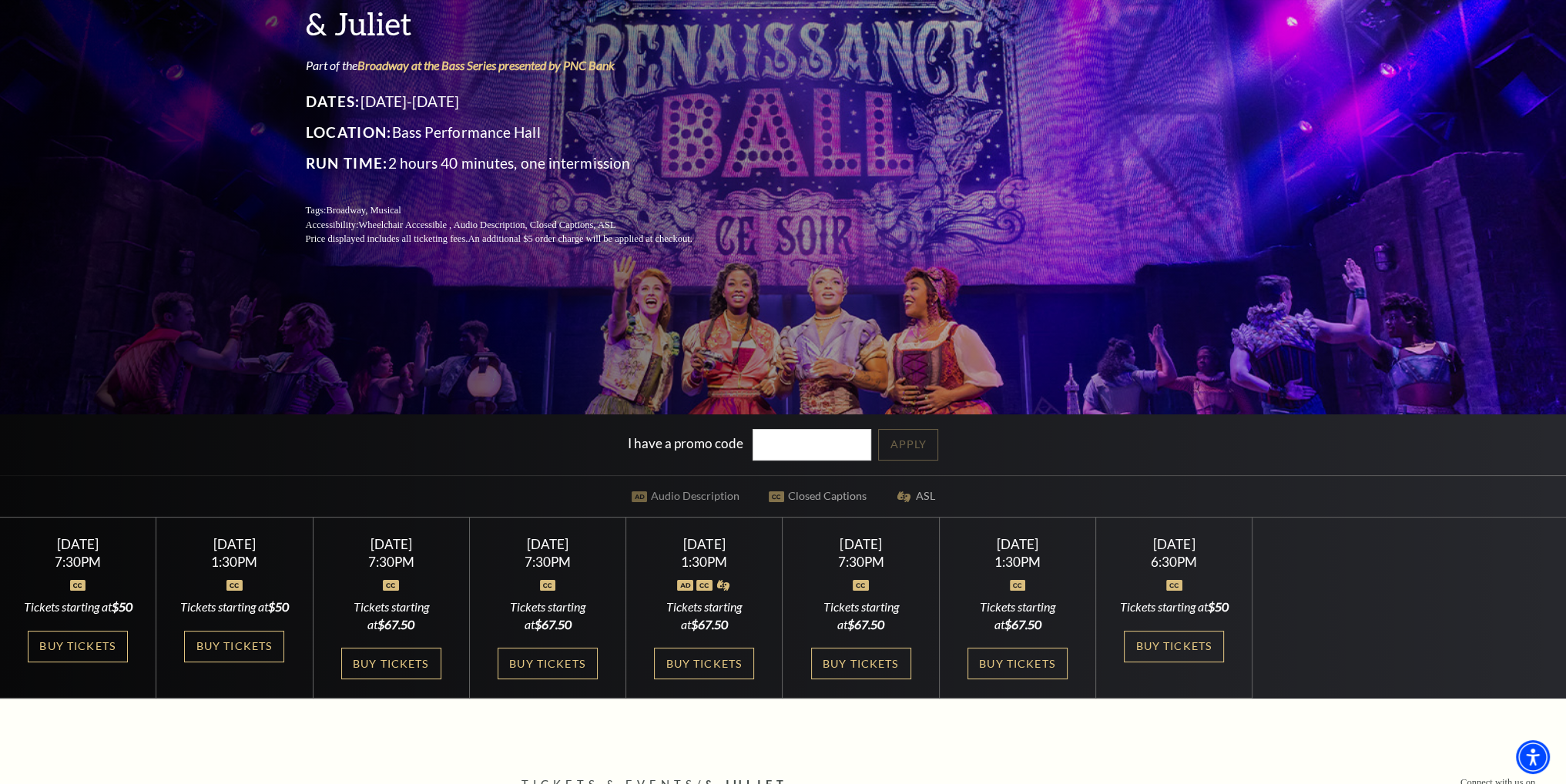
scroll to position [230, 0]
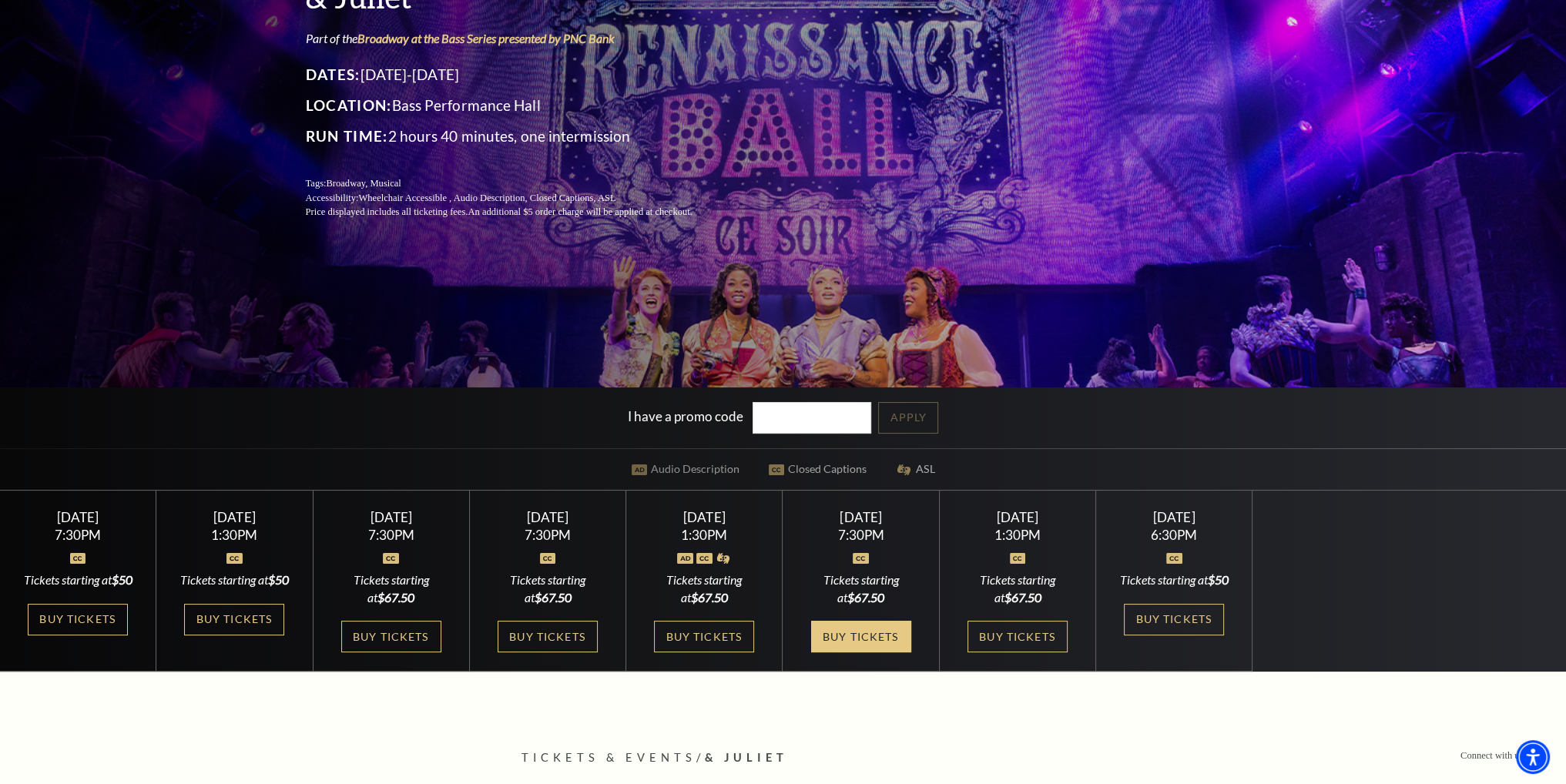
click at [867, 652] on link "Buy Tickets" at bounding box center [861, 636] width 100 height 31
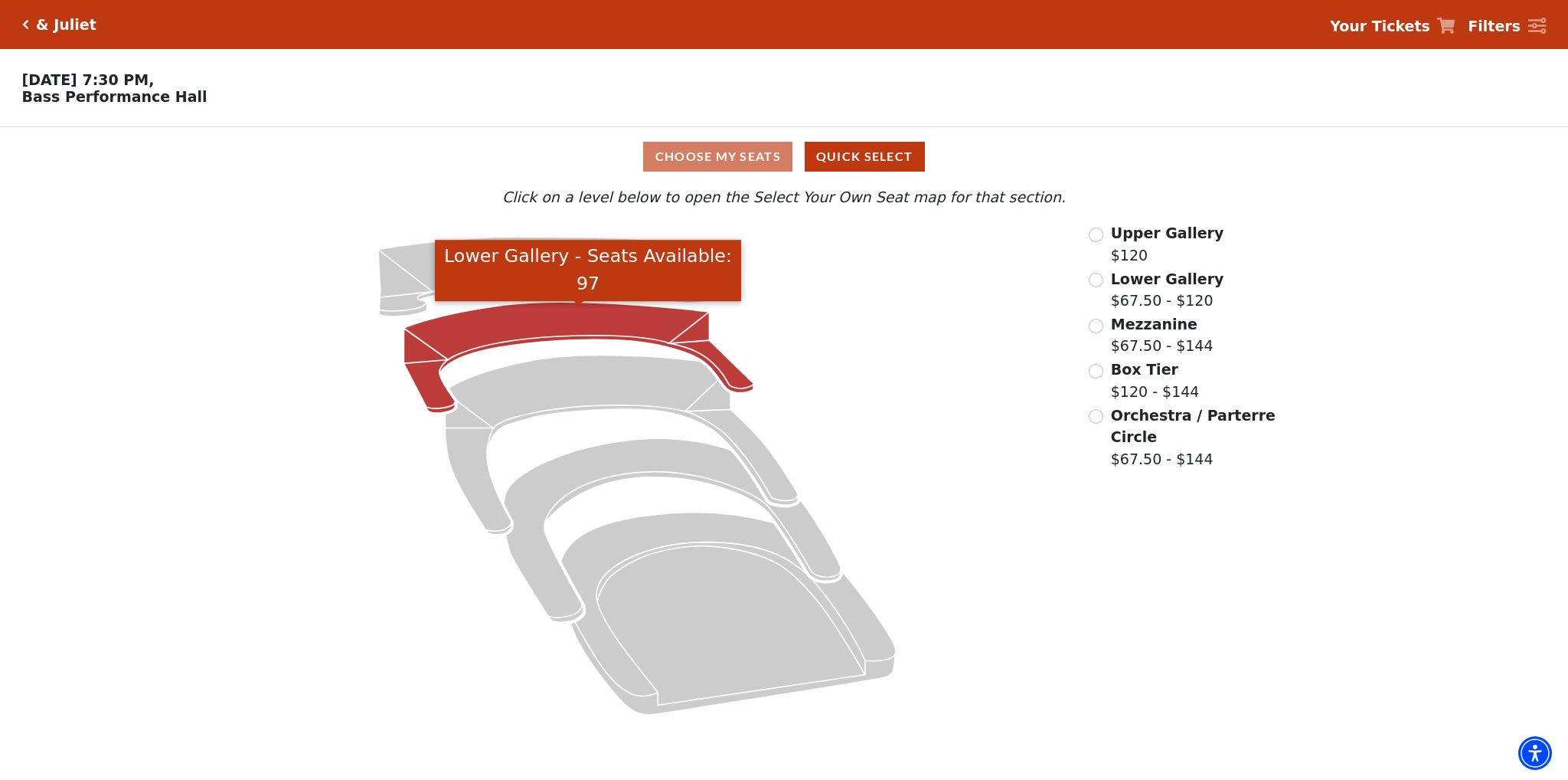
click at [516, 325] on icon "Lower Gallery - Seats Available: 97" at bounding box center [579, 357] width 350 height 111
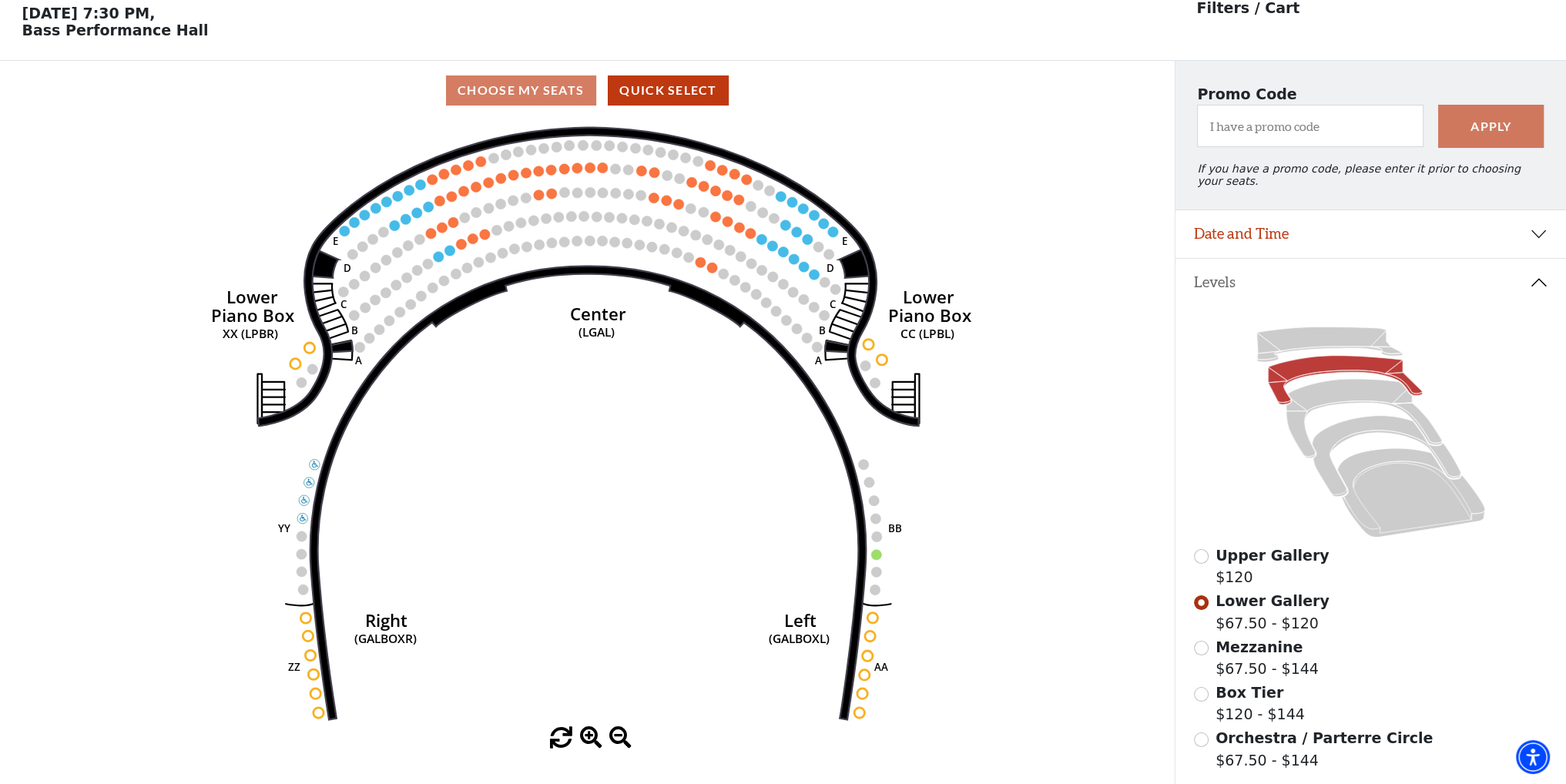
scroll to position [71, 0]
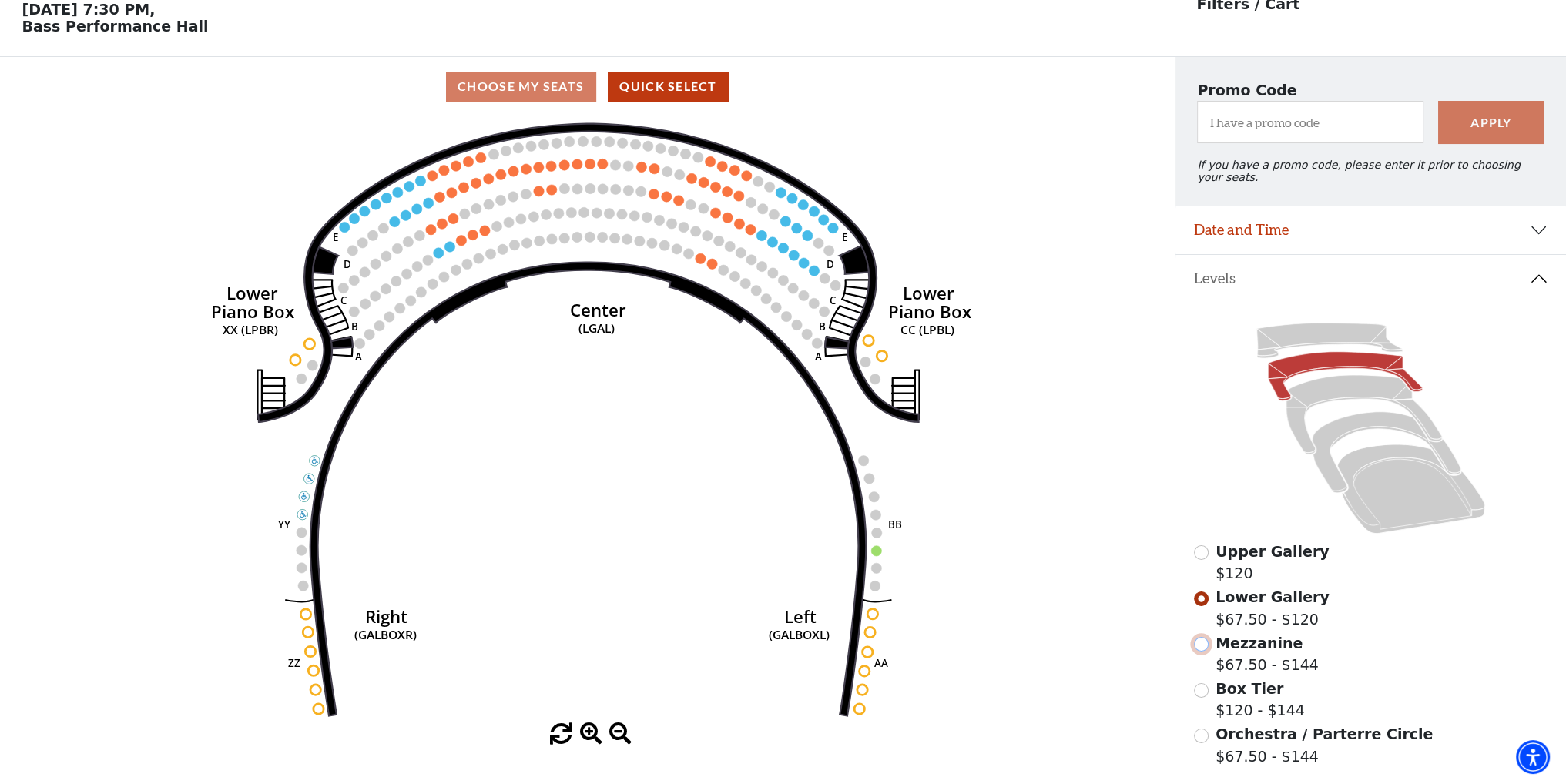
click at [1198, 640] on input "Mezzanine$67.50 - $144\a" at bounding box center [1201, 644] width 15 height 15
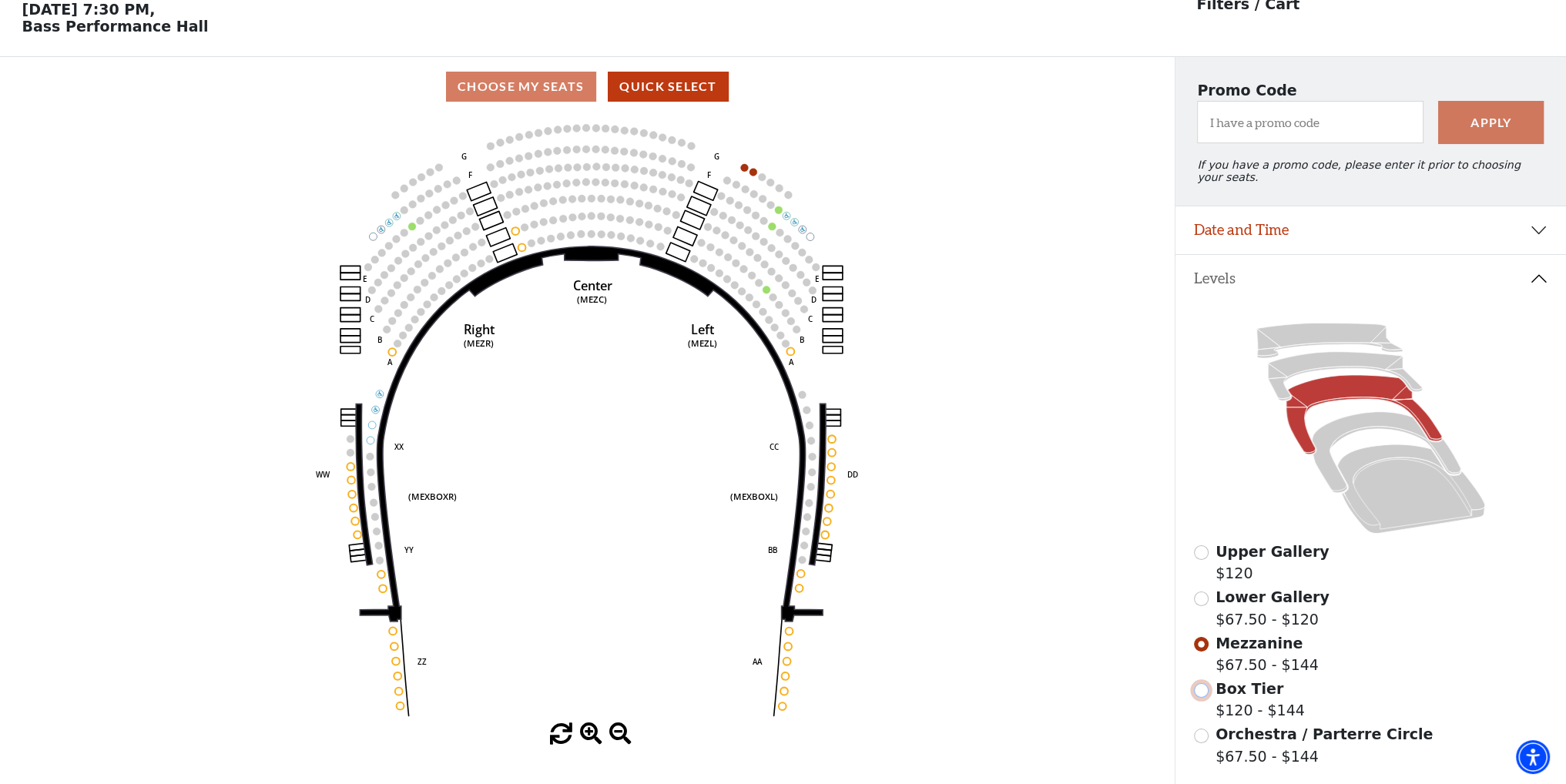
click at [1196, 685] on input "Box Tier$120 - $144\a" at bounding box center [1201, 691] width 15 height 15
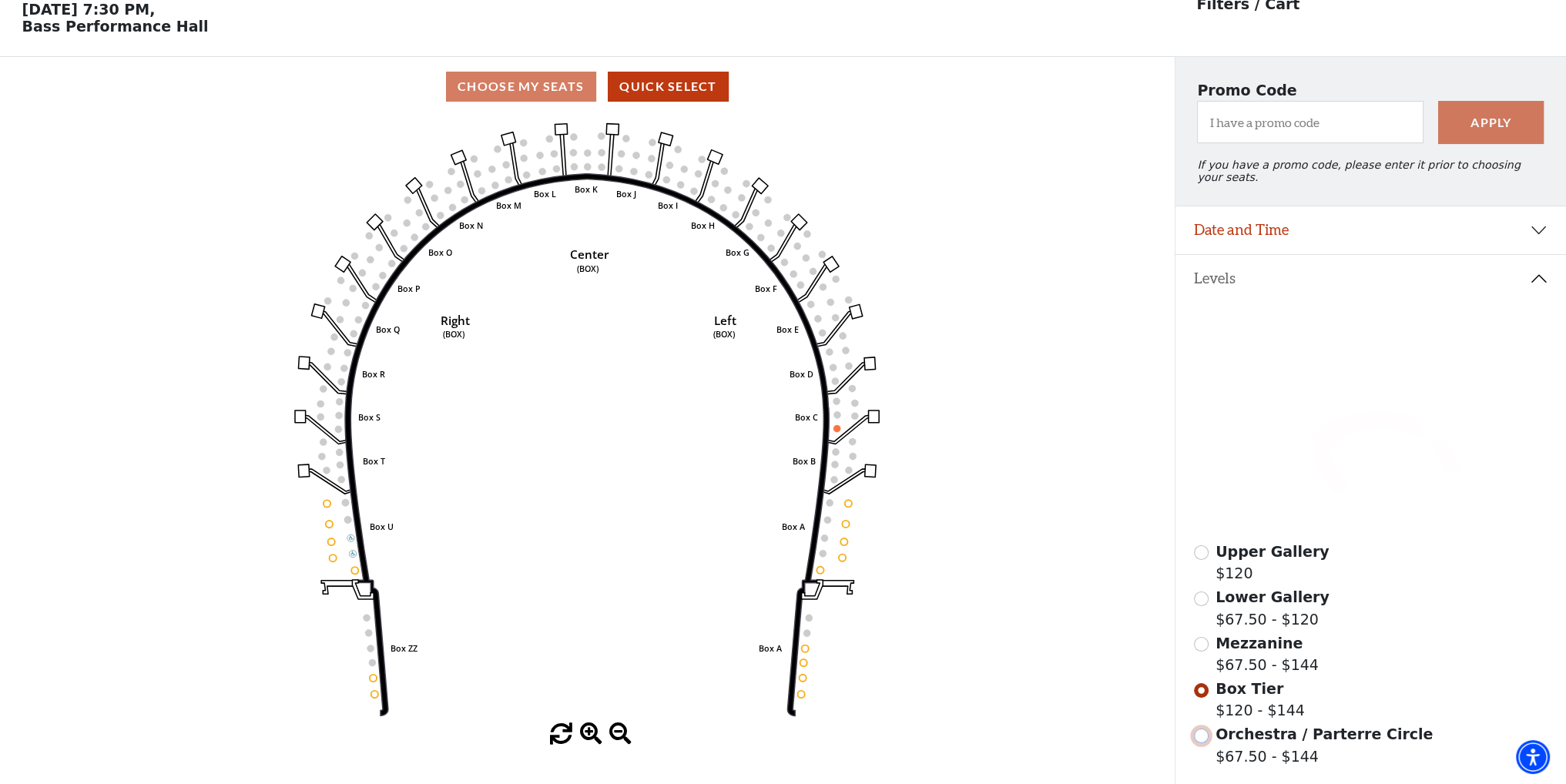
click at [1205, 728] on input "Orchestra / Parterre Circle$67.50 - $144\a" at bounding box center [1201, 736] width 15 height 15
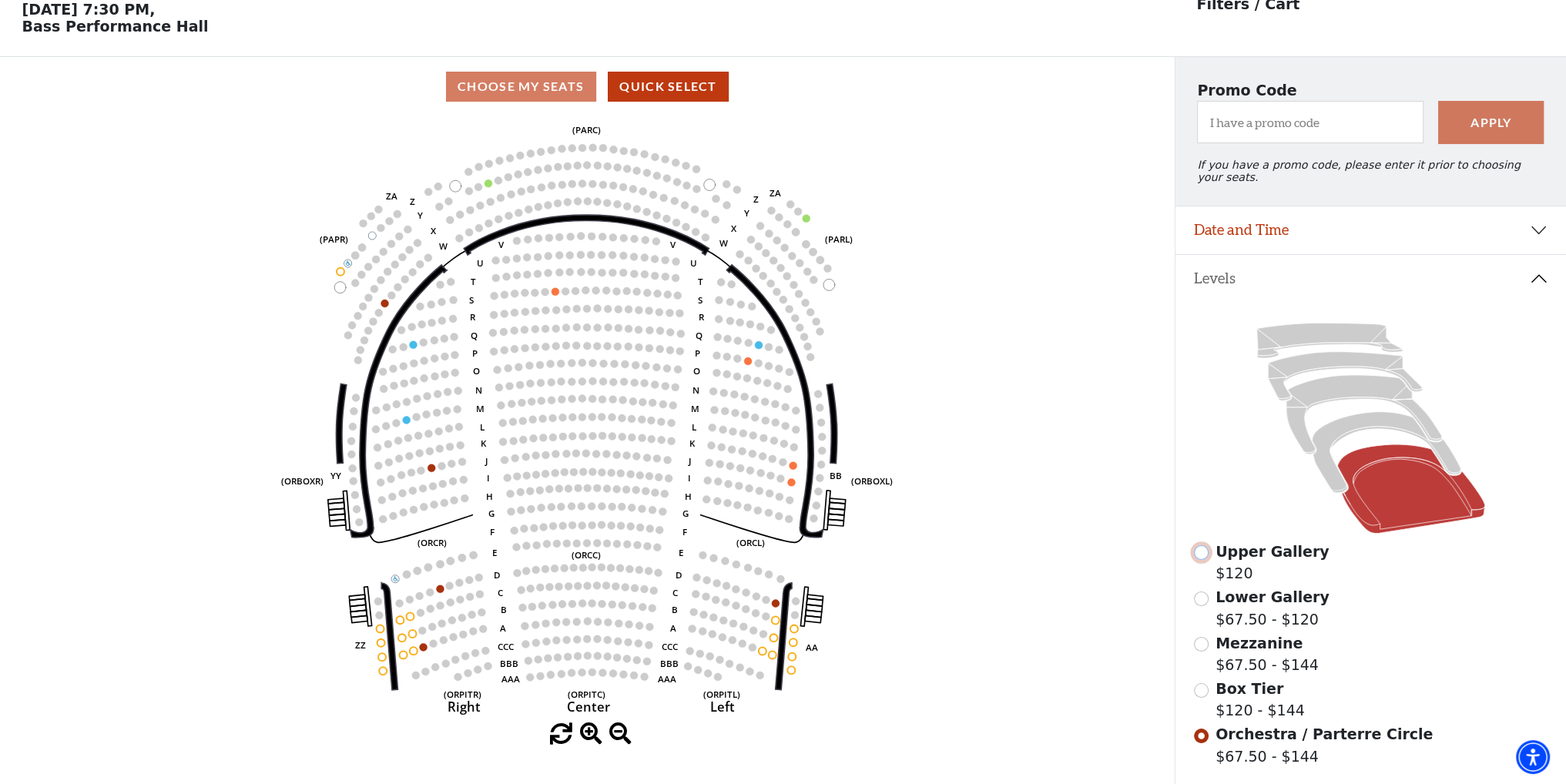
click at [1199, 549] on input "Upper Gallery$120\a" at bounding box center [1201, 553] width 15 height 15
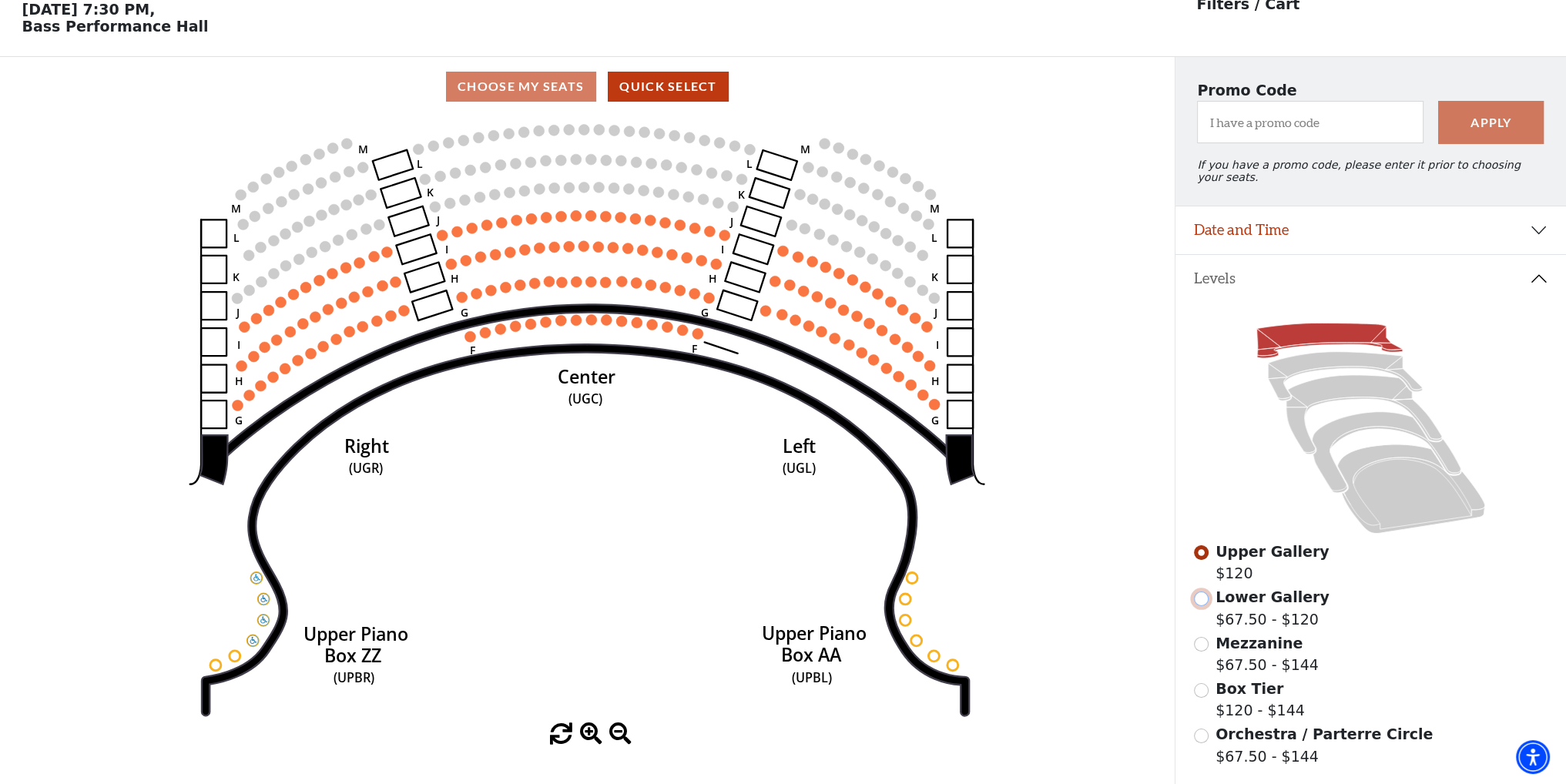
click at [1200, 597] on input "Lower Gallery$67.50 - $120\a" at bounding box center [1201, 599] width 15 height 15
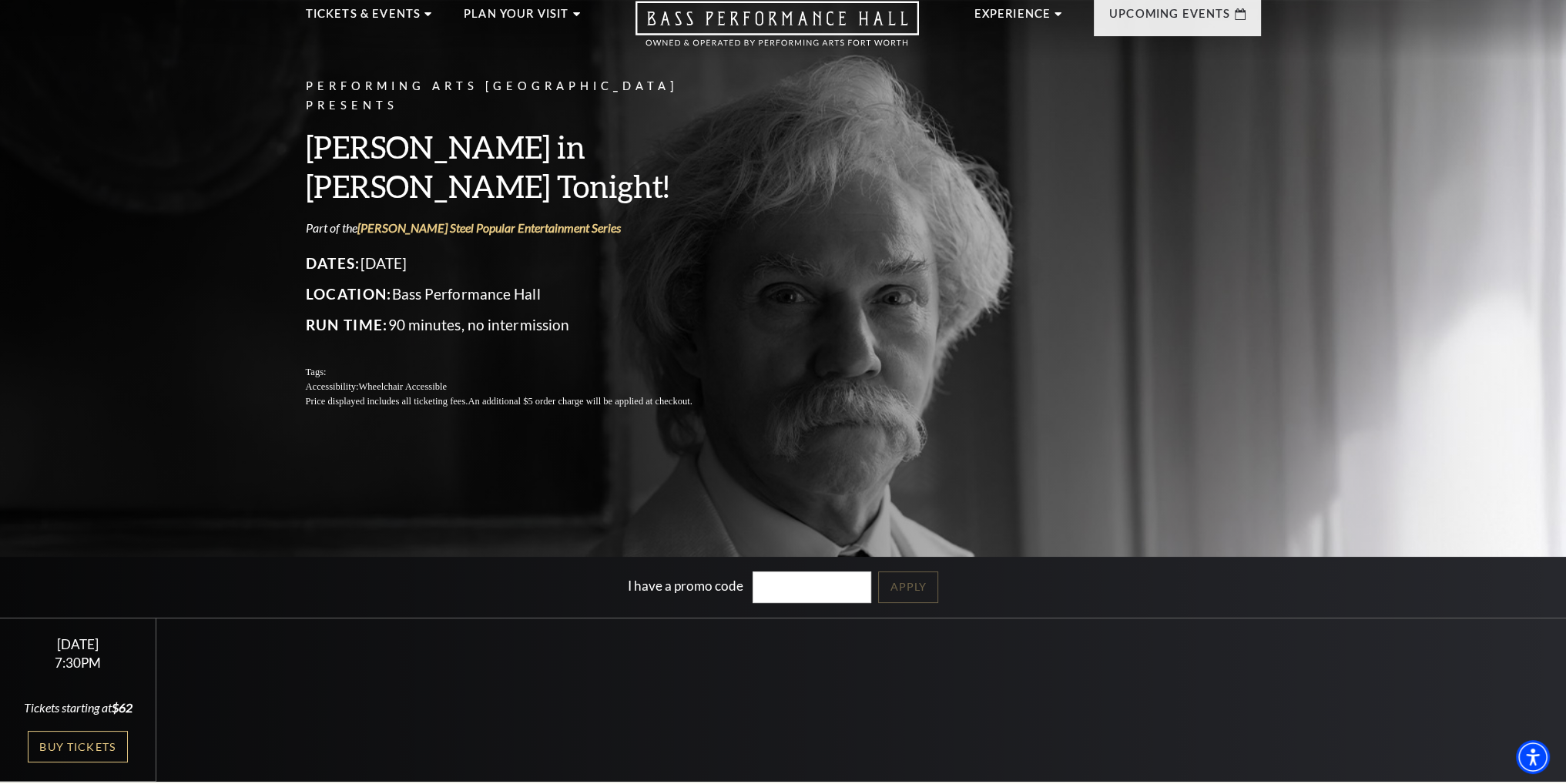
scroll to position [230, 0]
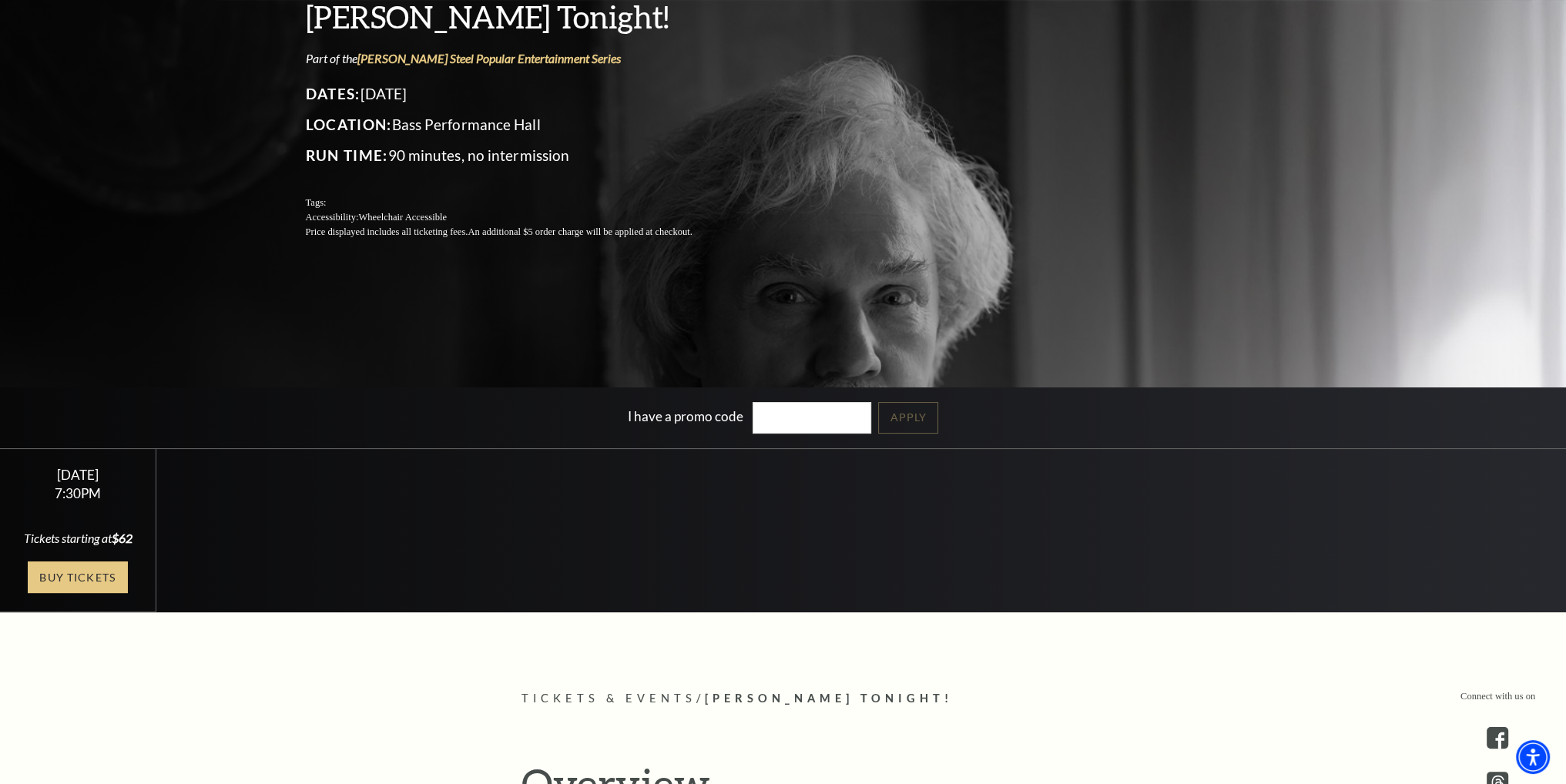
click at [89, 566] on link "Buy Tickets" at bounding box center [78, 577] width 100 height 31
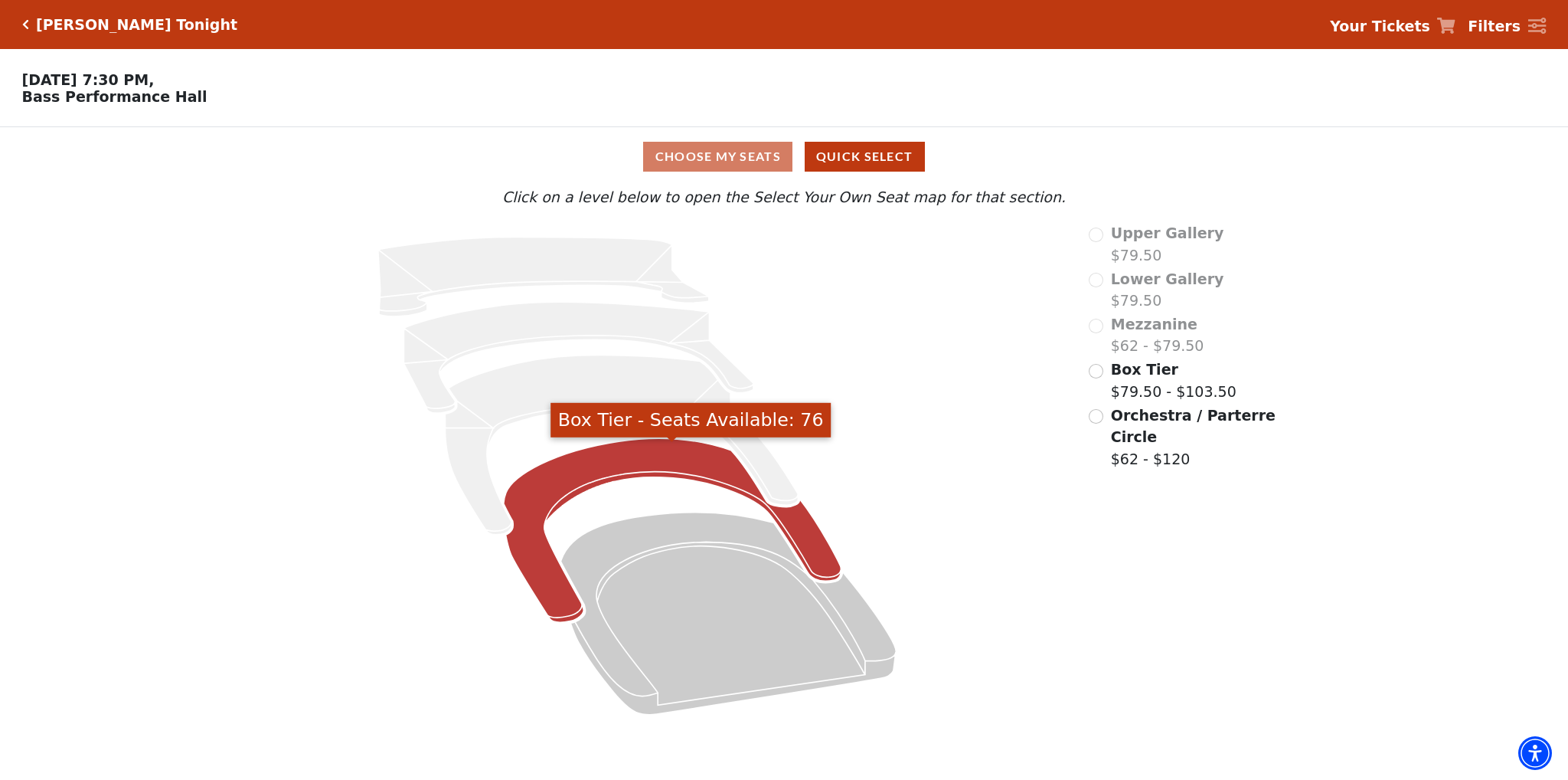
click at [607, 471] on icon "Box Tier - Seats Available: 76" at bounding box center [672, 530] width 338 height 184
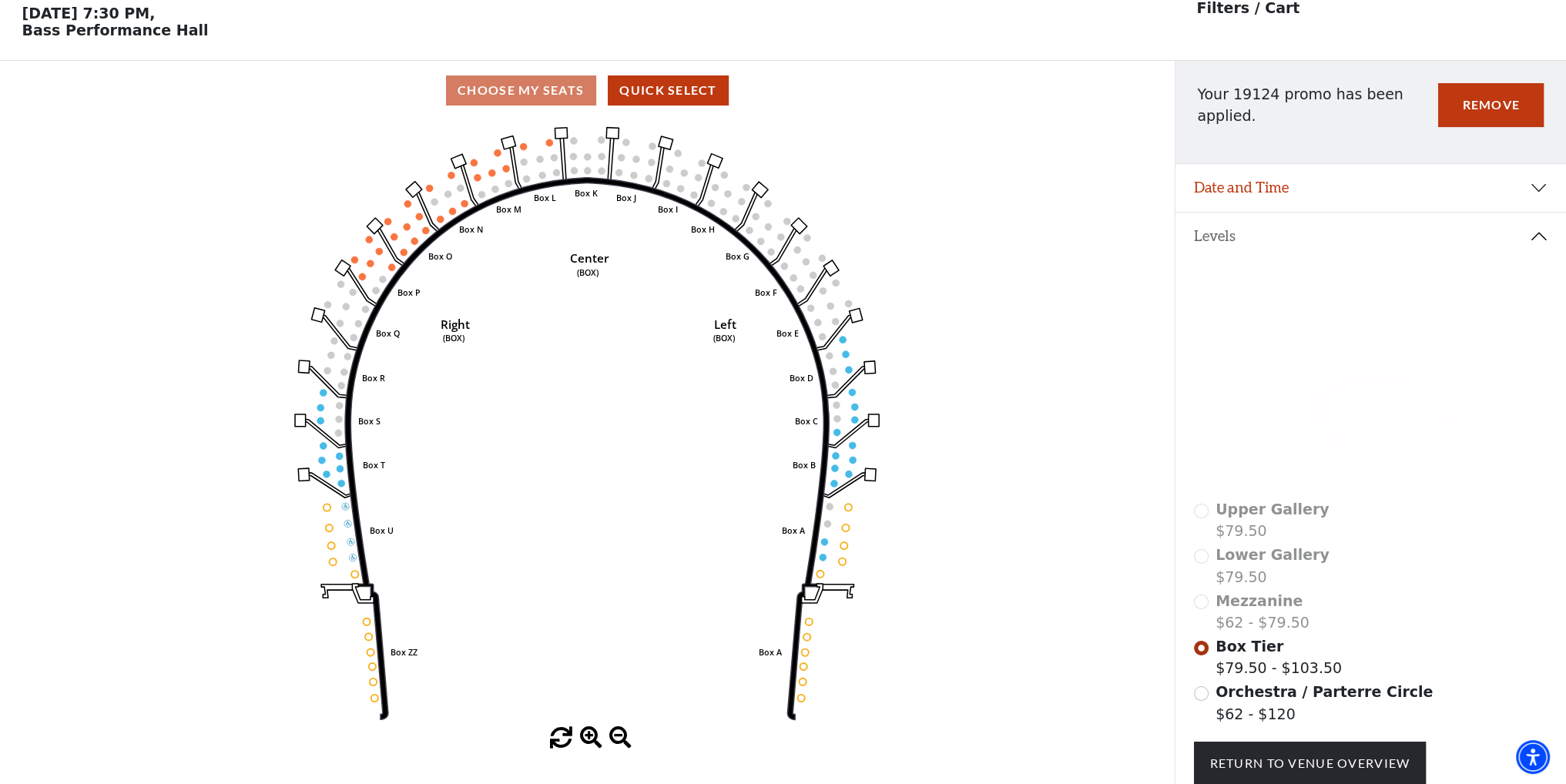
scroll to position [71, 0]
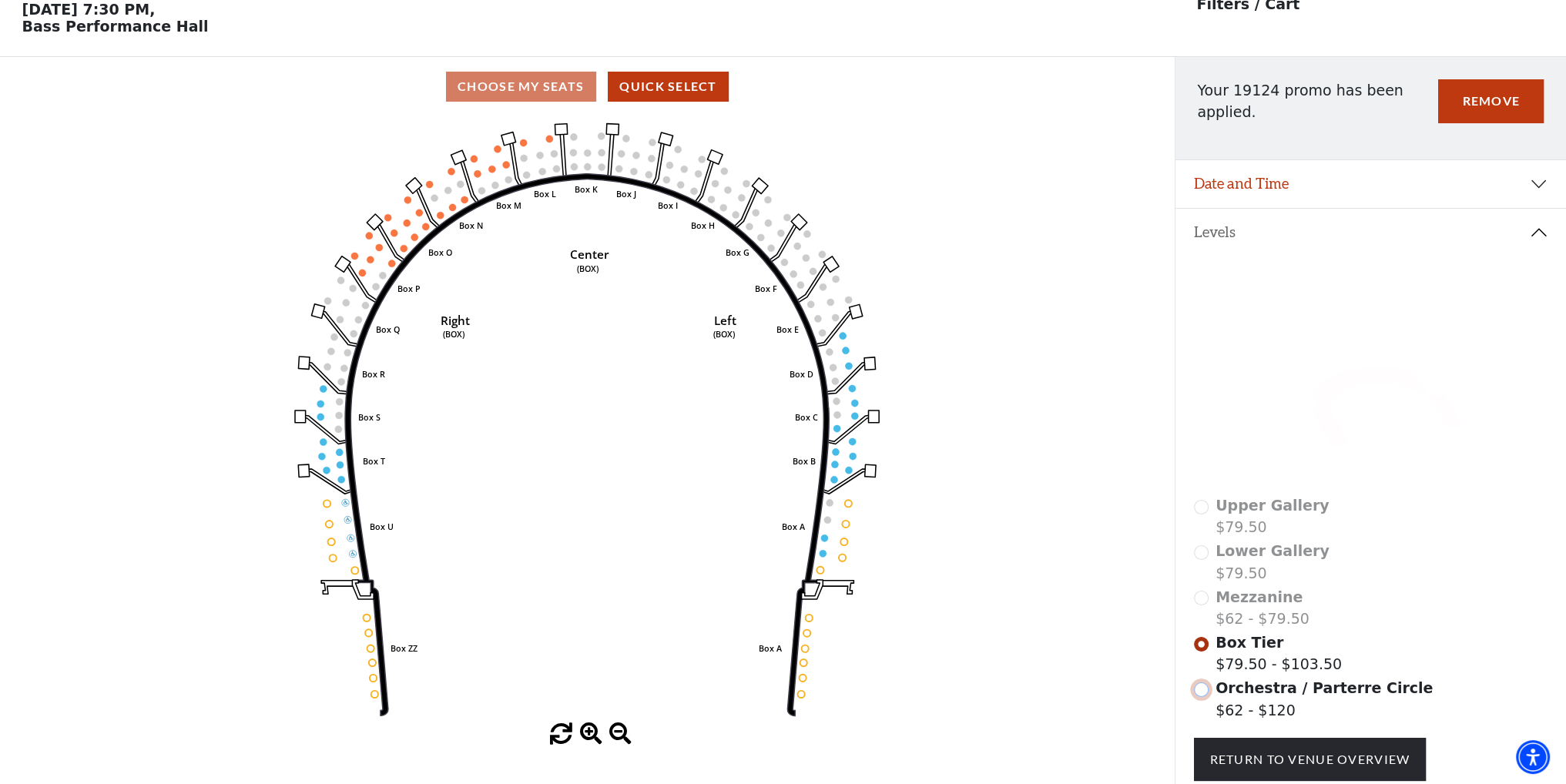
click at [1196, 691] on input "Orchestra / Parterre Circle$62 - $120\a" at bounding box center [1201, 690] width 15 height 15
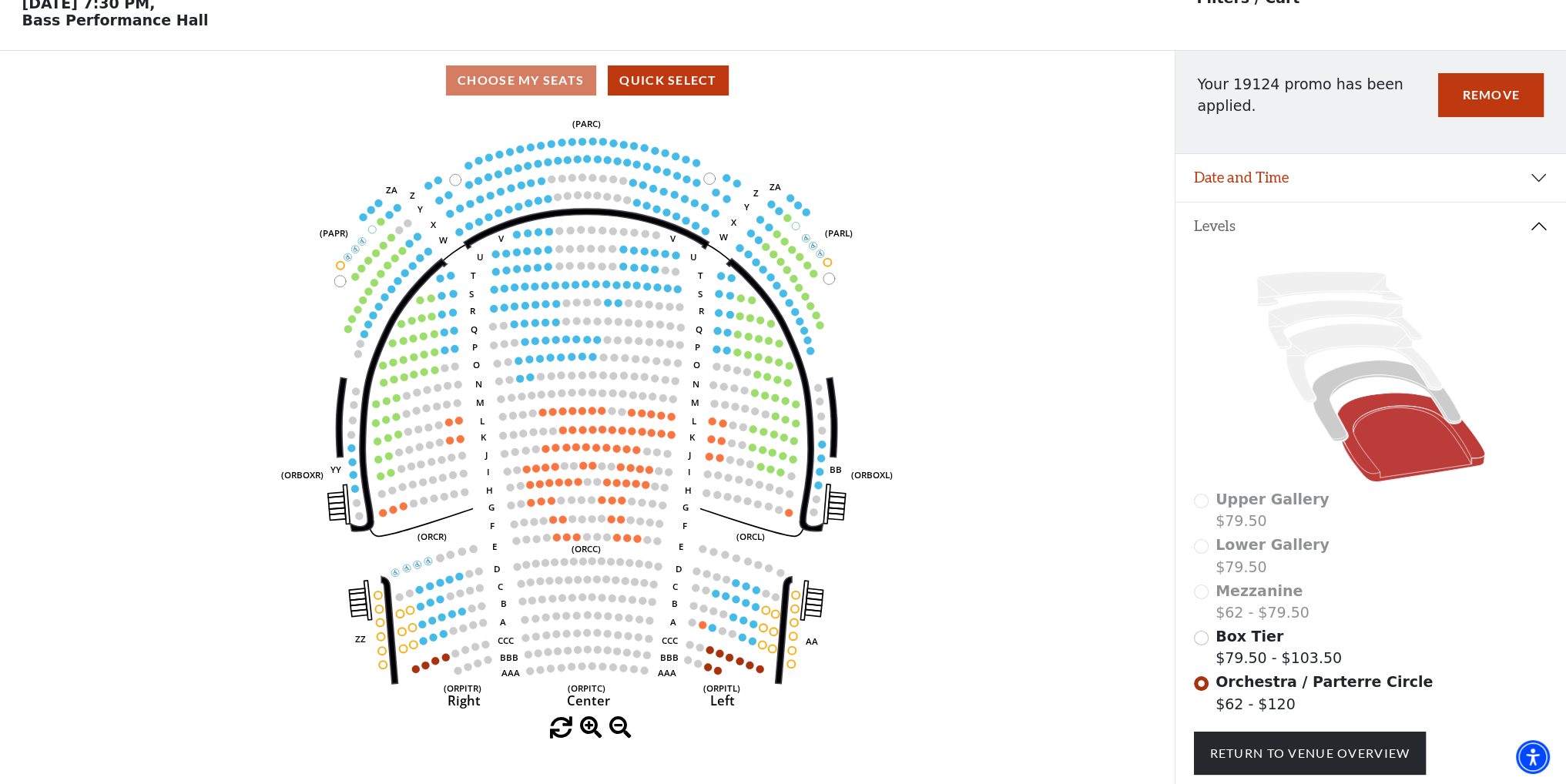
scroll to position [154, 0]
